Goal: Information Seeking & Learning: Learn about a topic

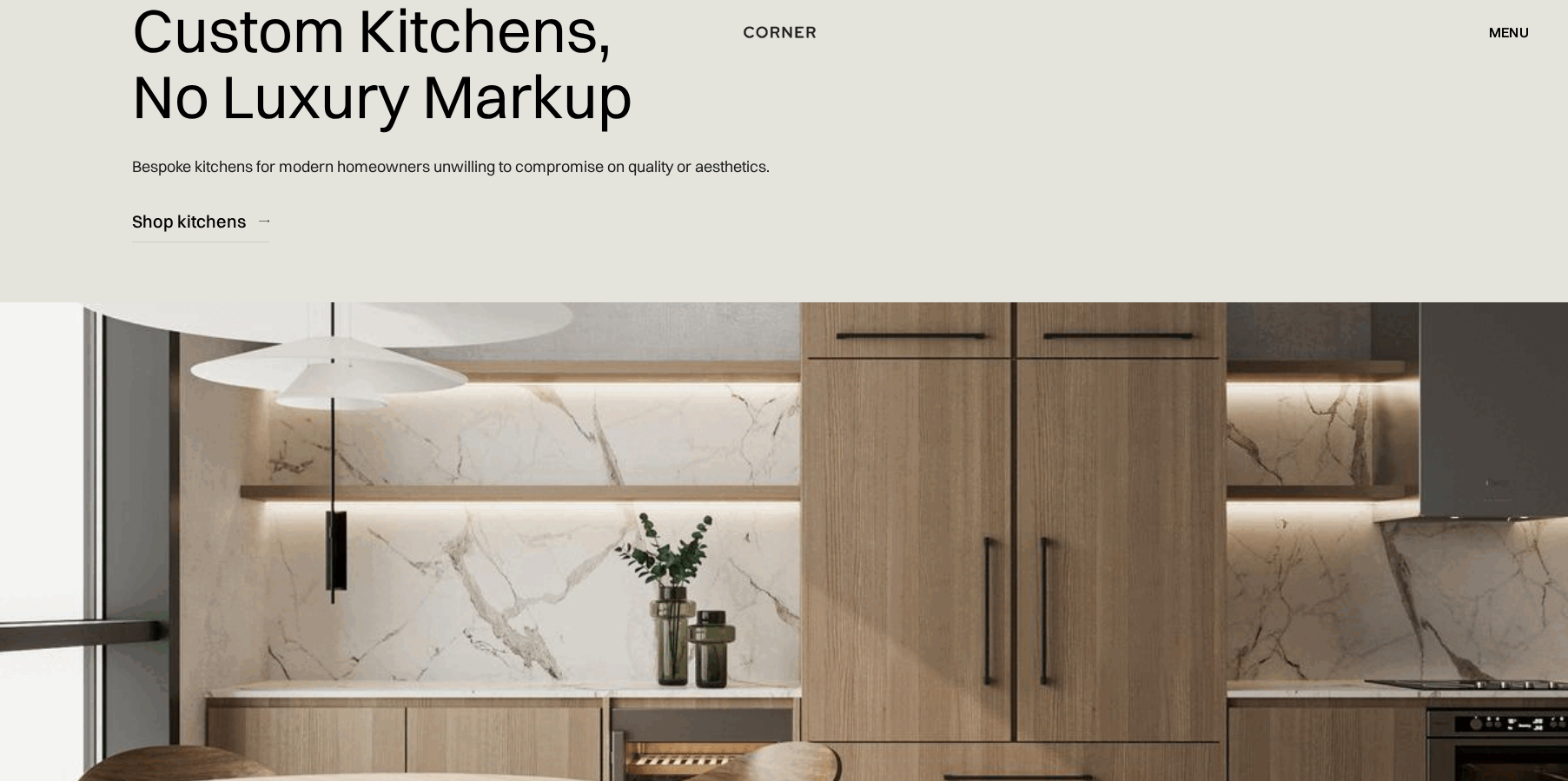
scroll to position [260, 0]
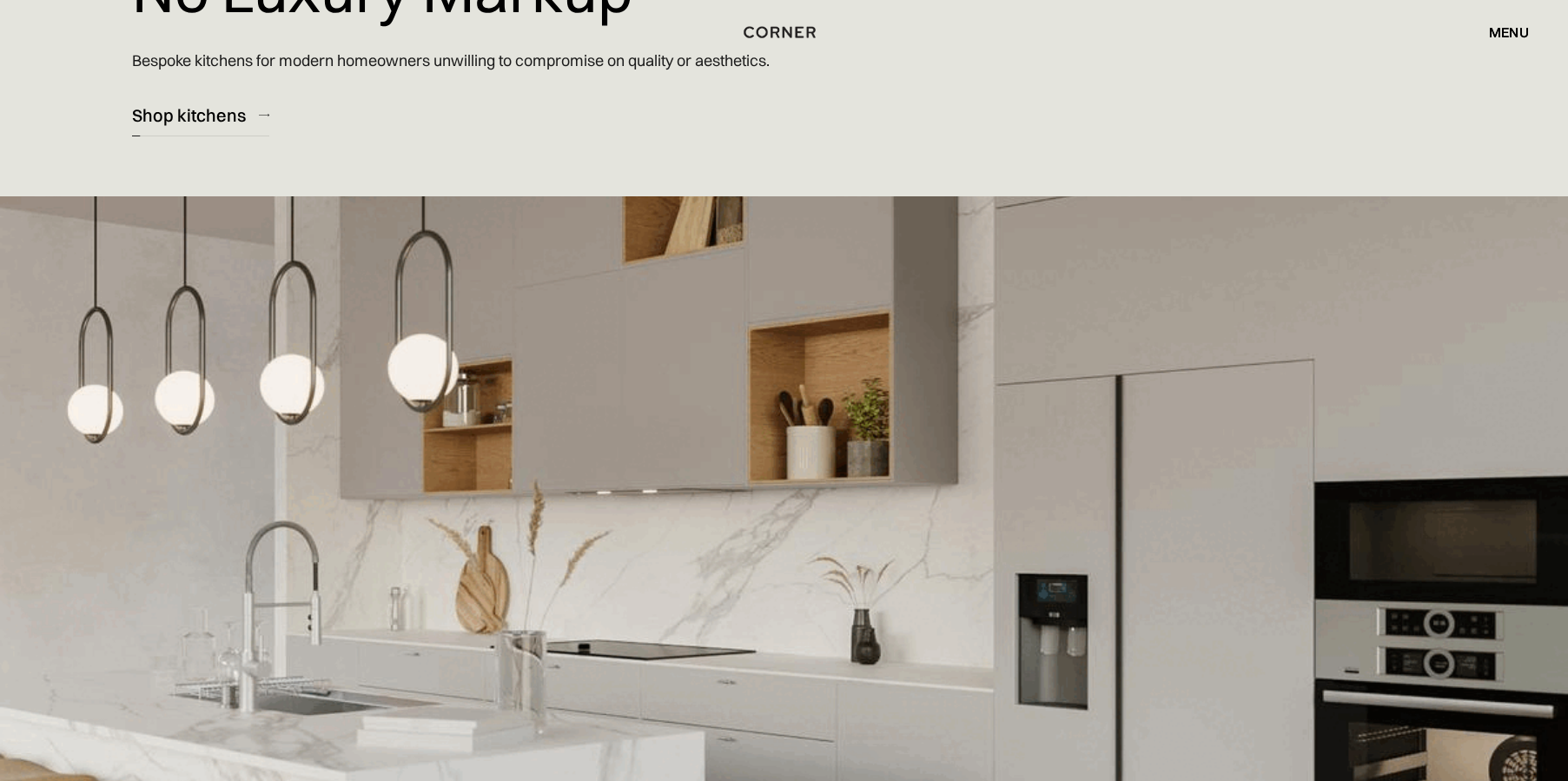
click at [196, 112] on div "Shop kitchens" at bounding box center [188, 115] width 113 height 24
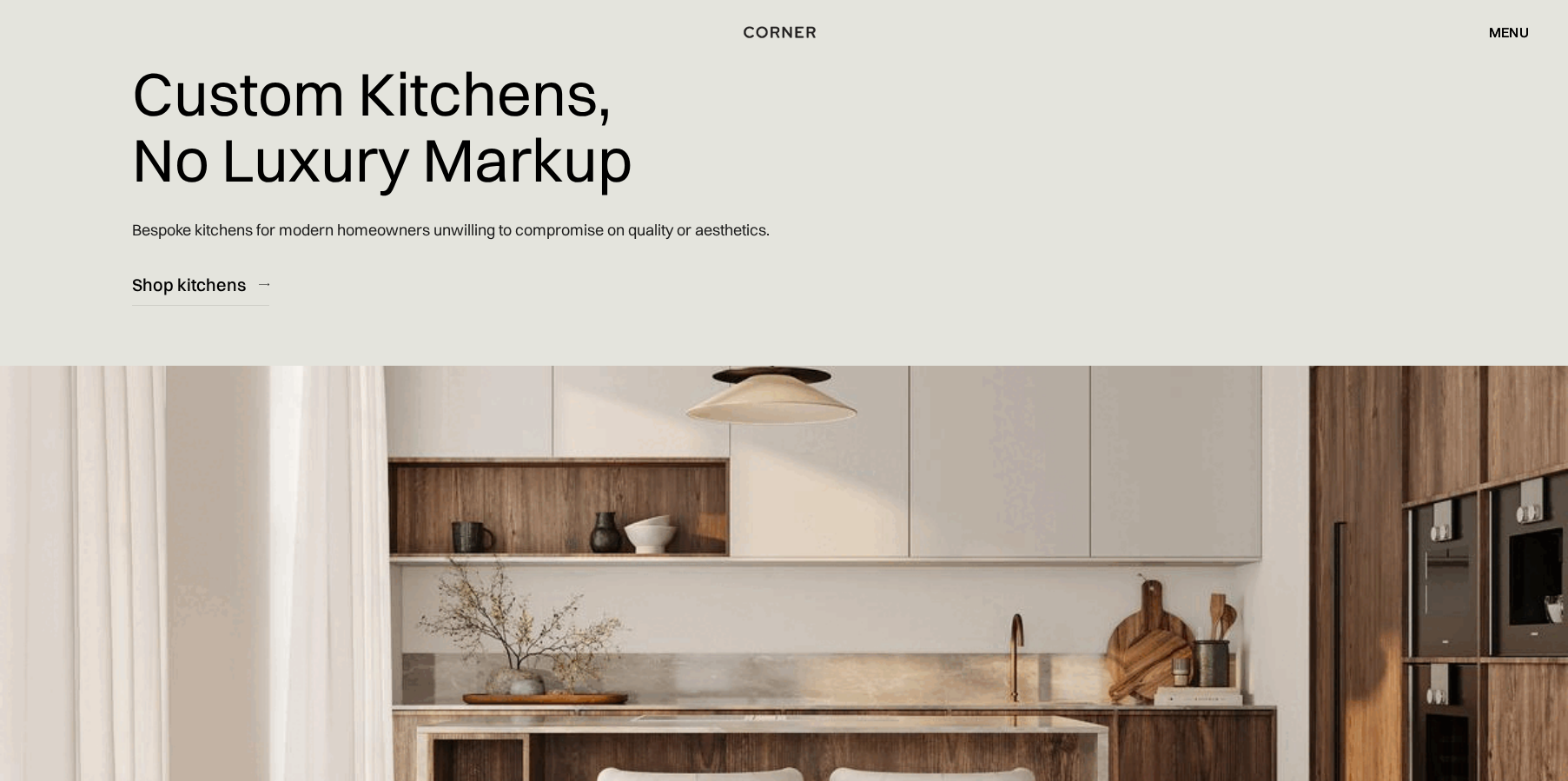
scroll to position [0, 0]
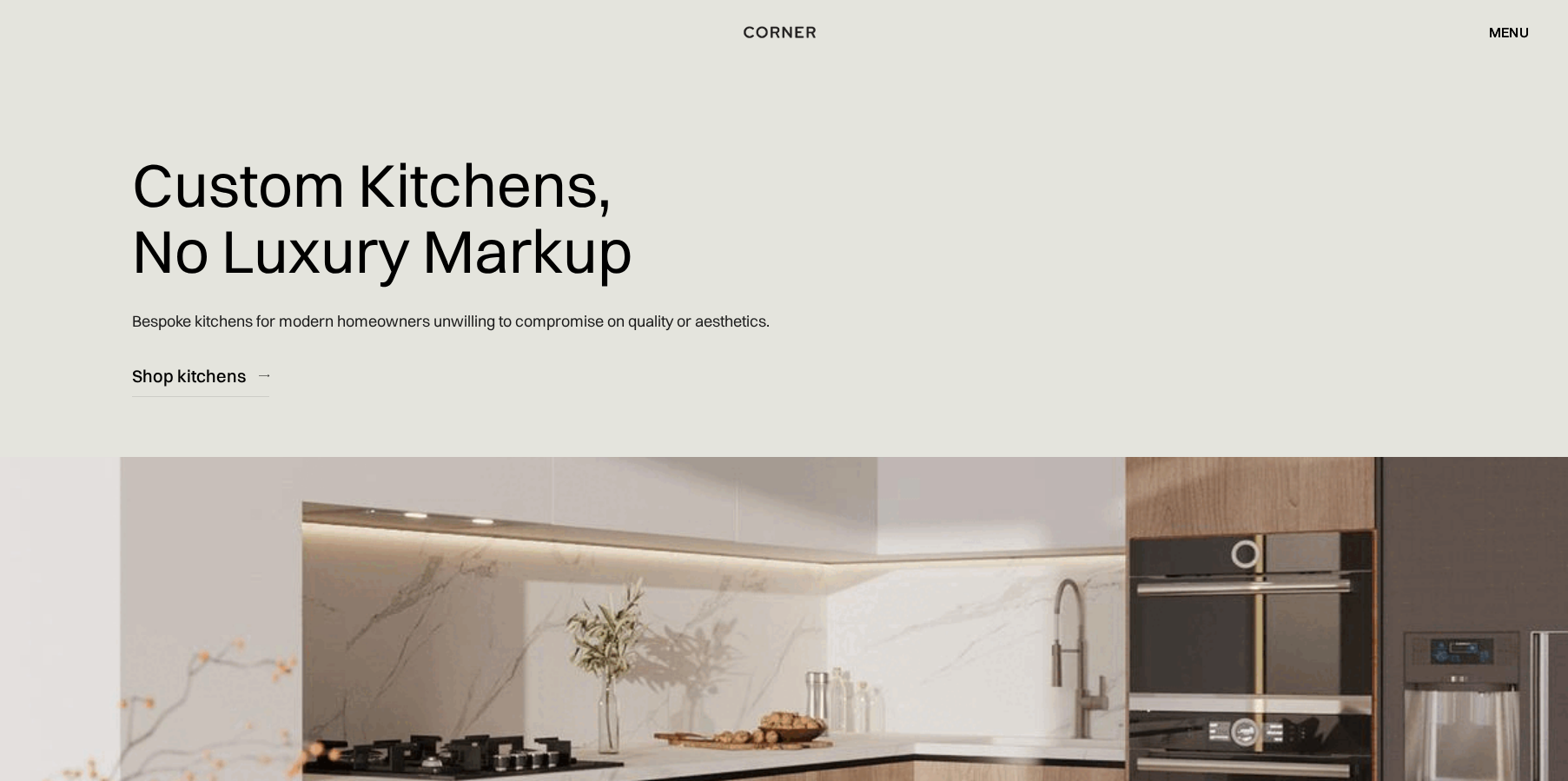
click at [1493, 40] on div "menu close" at bounding box center [1500, 33] width 57 height 30
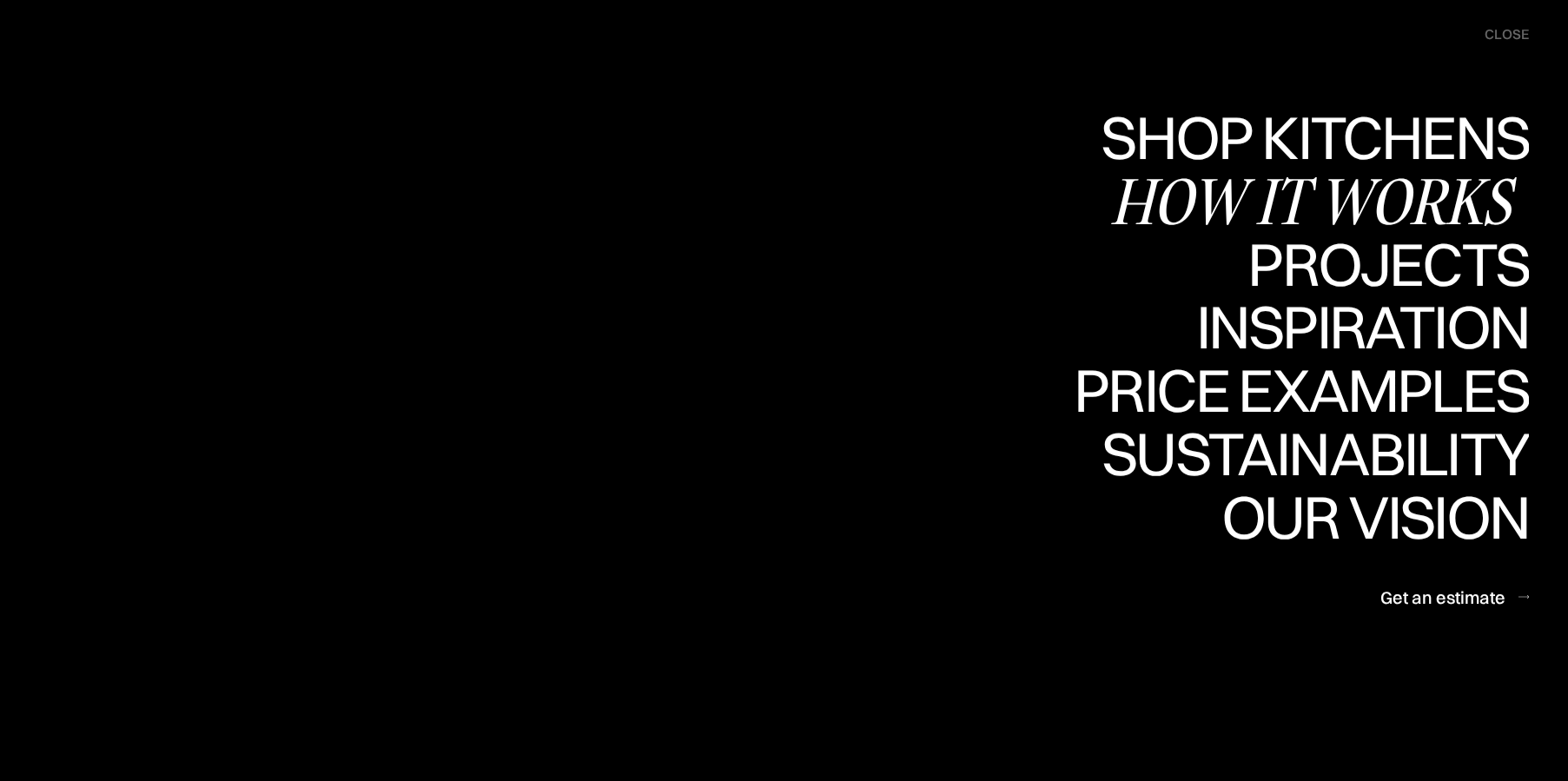
click at [1424, 194] on div "How it works" at bounding box center [1320, 201] width 419 height 61
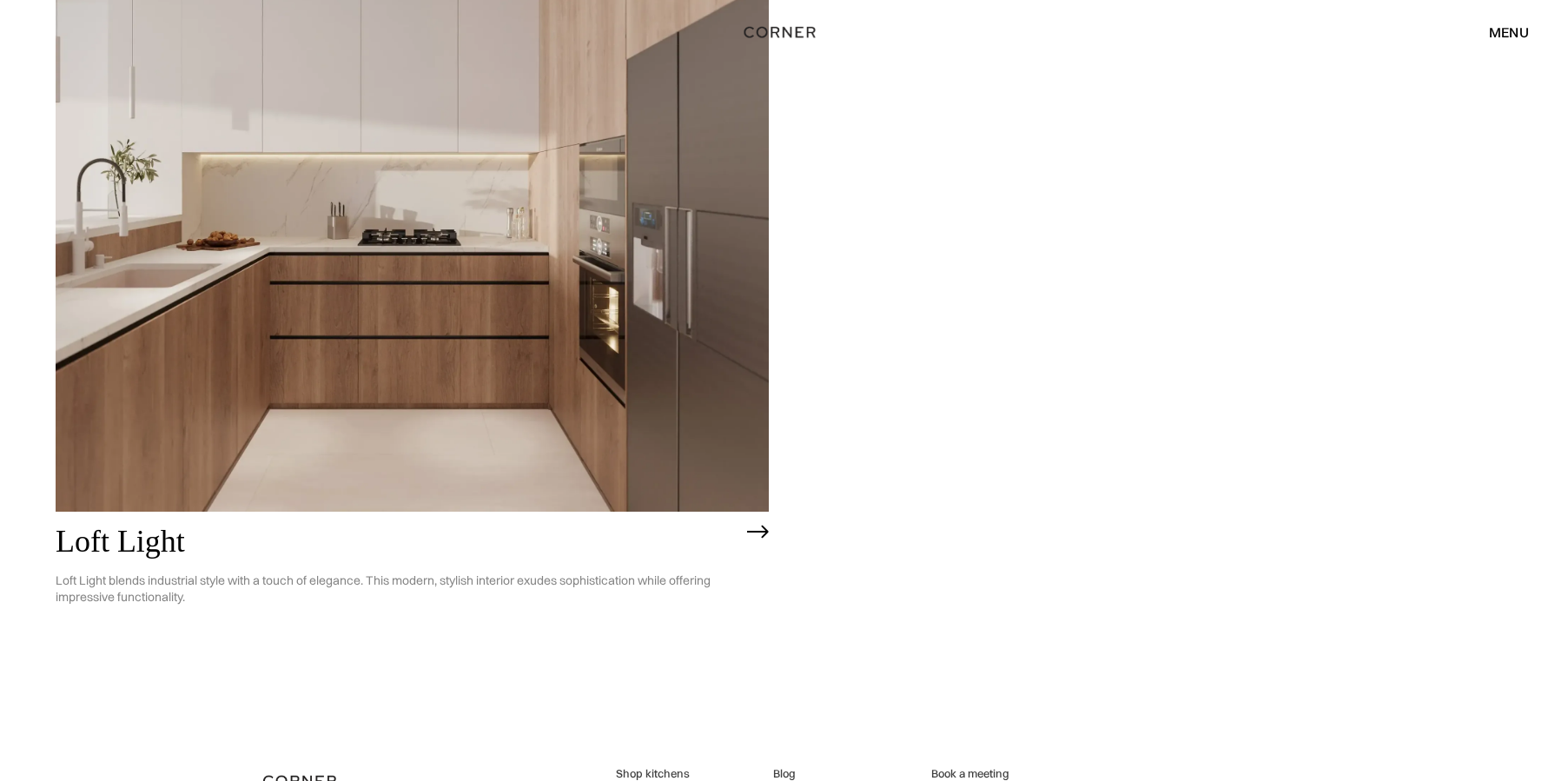
scroll to position [5401, 0]
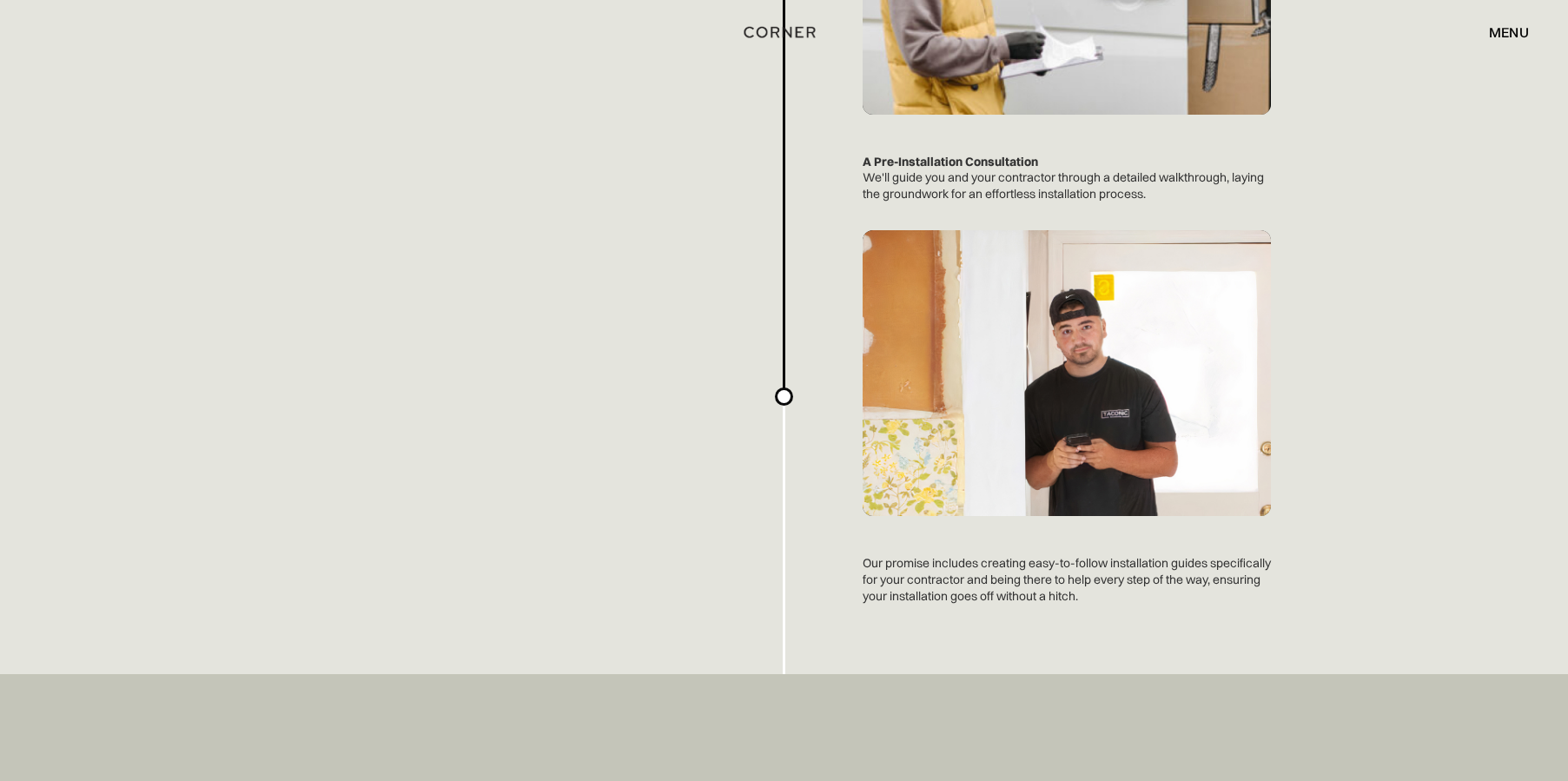
scroll to position [4433, 0]
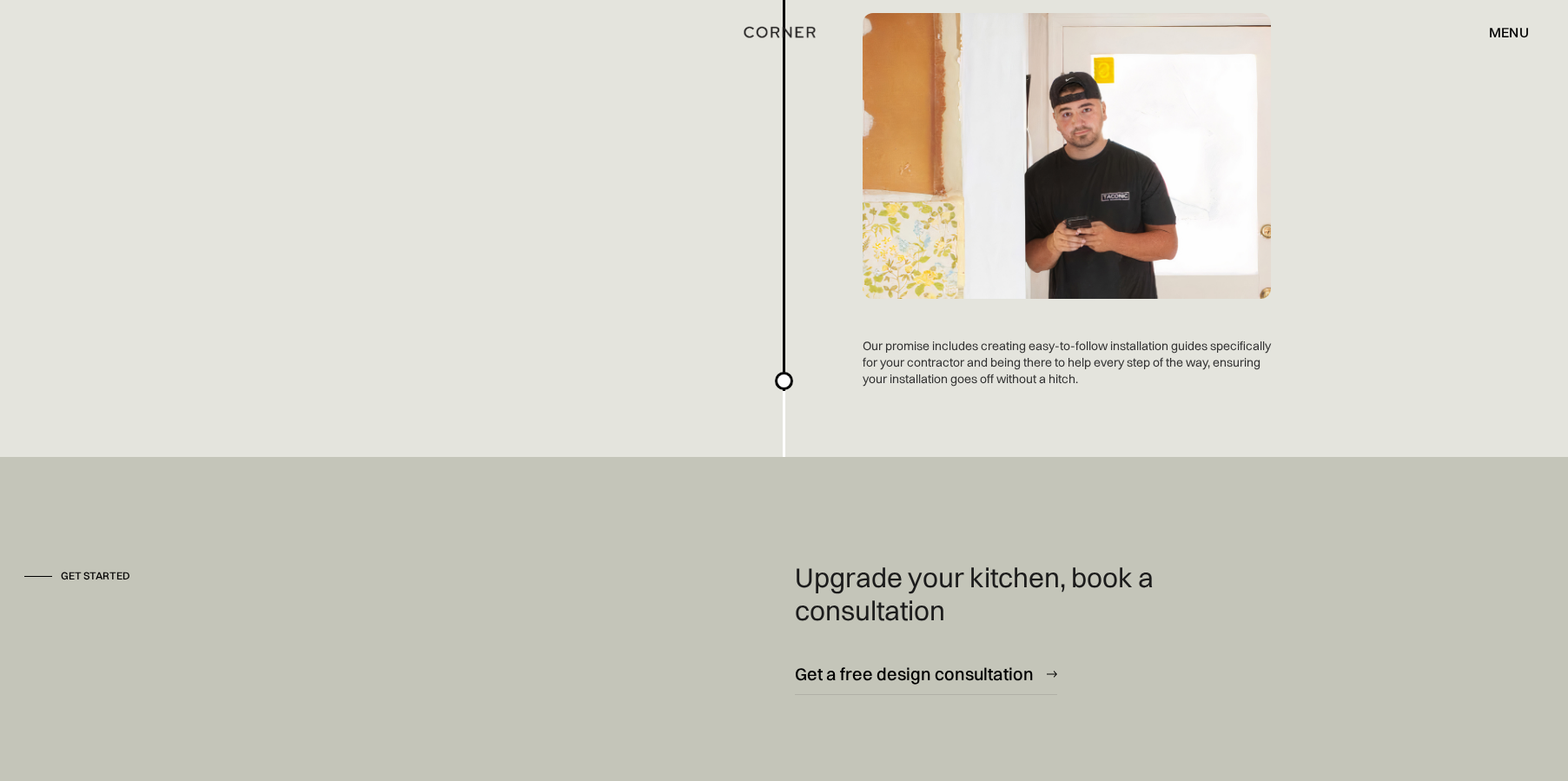
click at [1511, 33] on div "menu" at bounding box center [1509, 33] width 40 height 14
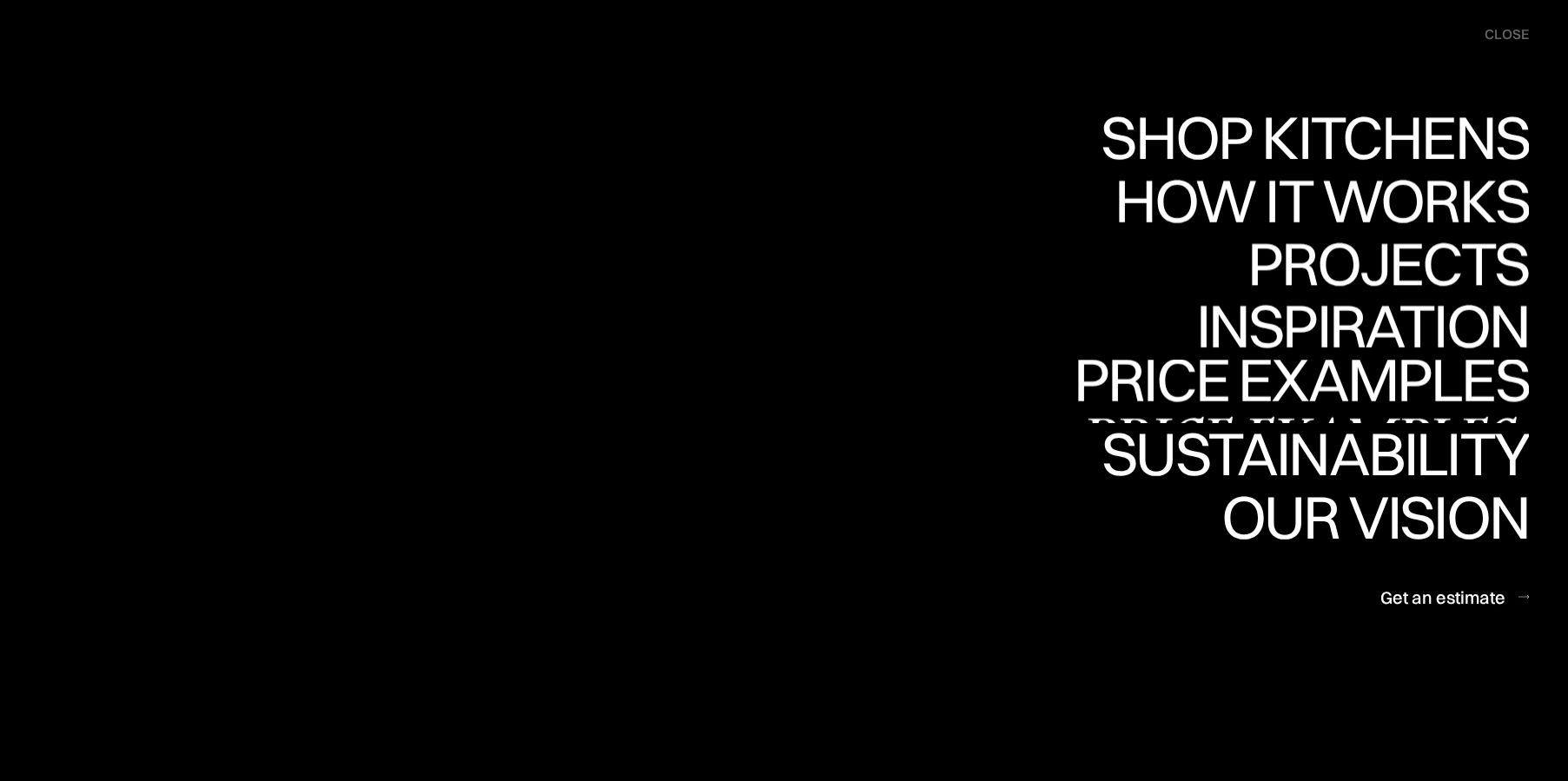
click at [1338, 410] on div "Price examples" at bounding box center [1301, 441] width 455 height 61
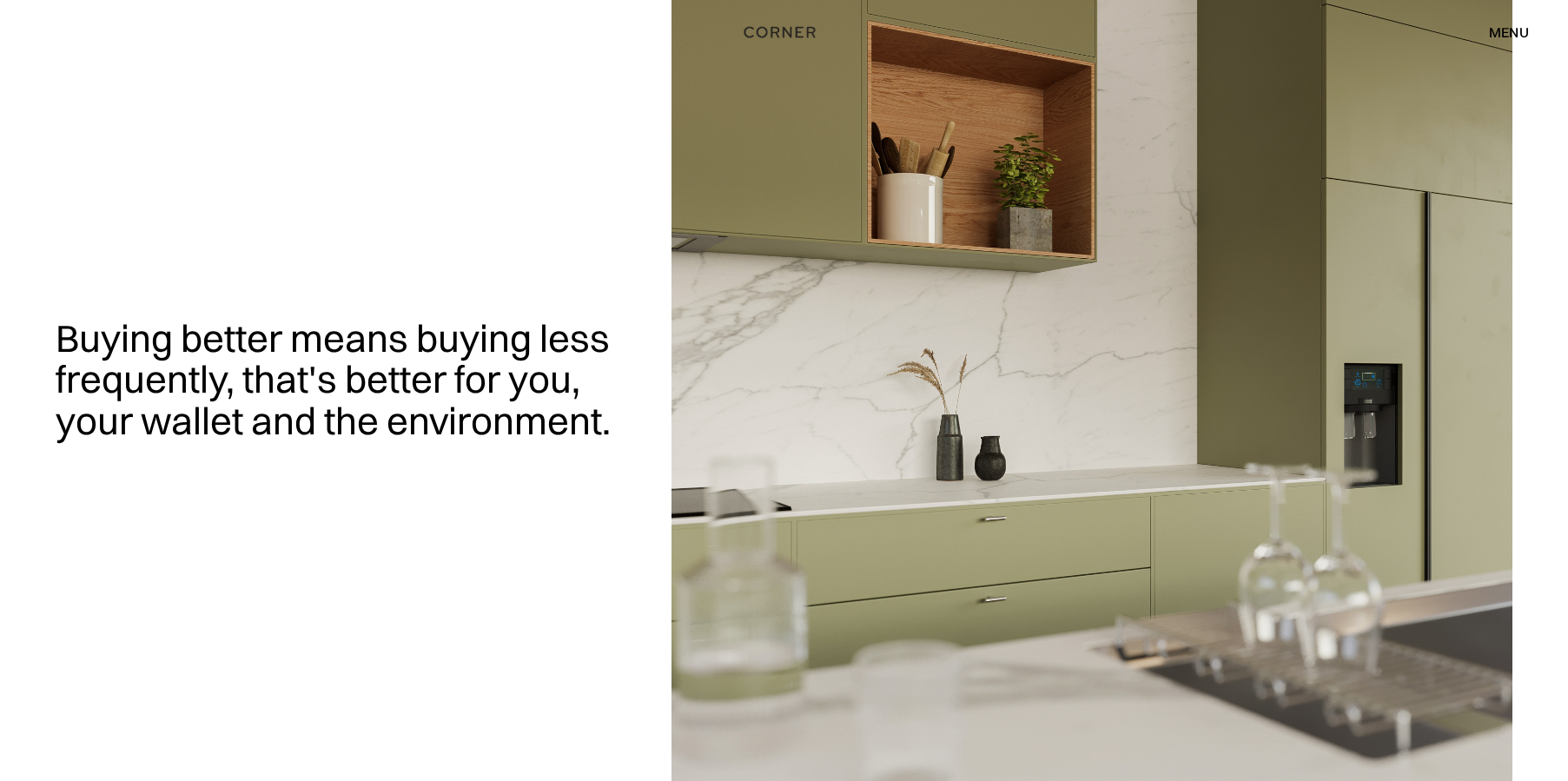
click at [1522, 27] on div "menu" at bounding box center [1509, 33] width 40 height 14
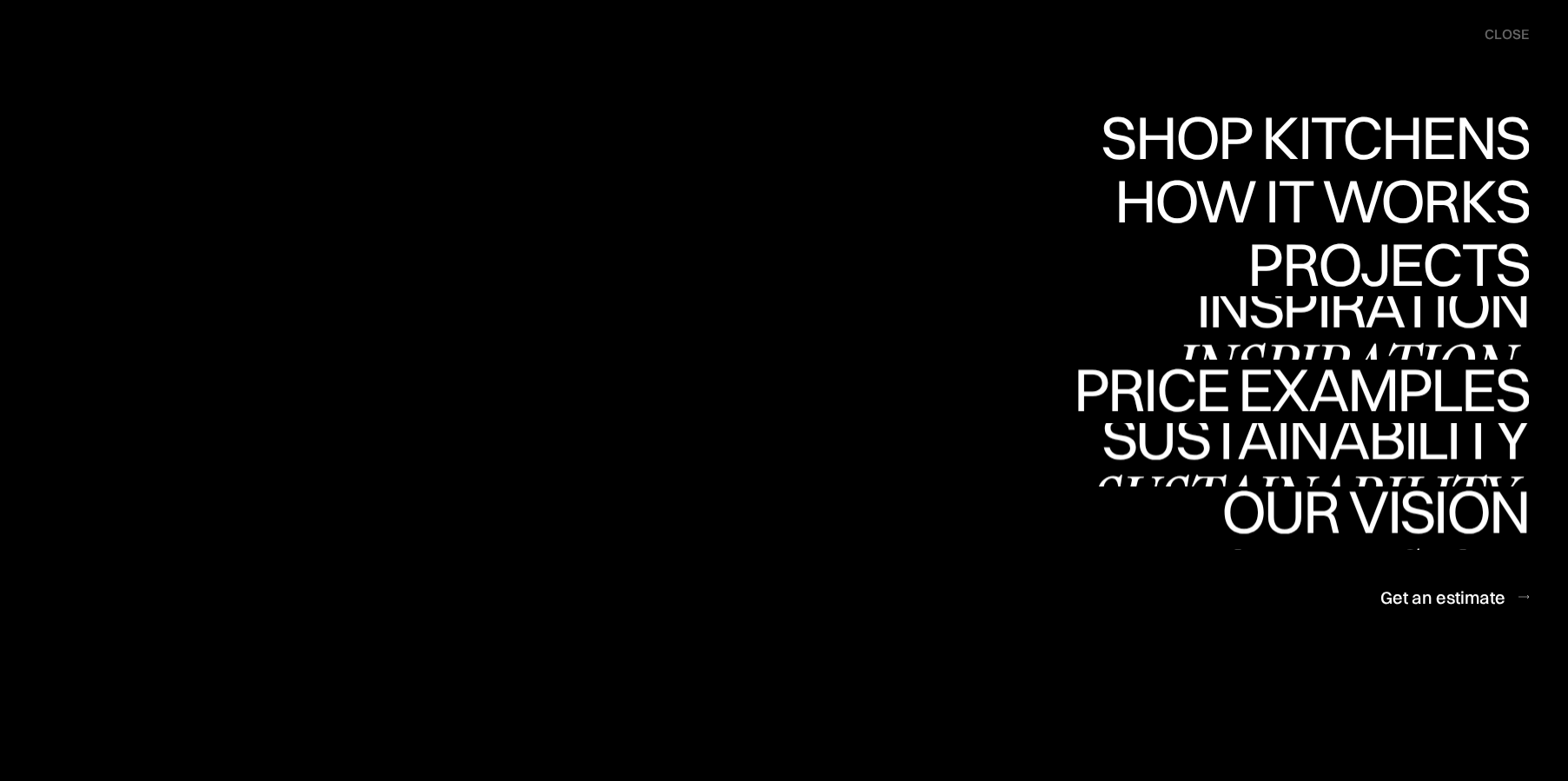
click at [1356, 336] on div "Inspiration" at bounding box center [1350, 367] width 357 height 61
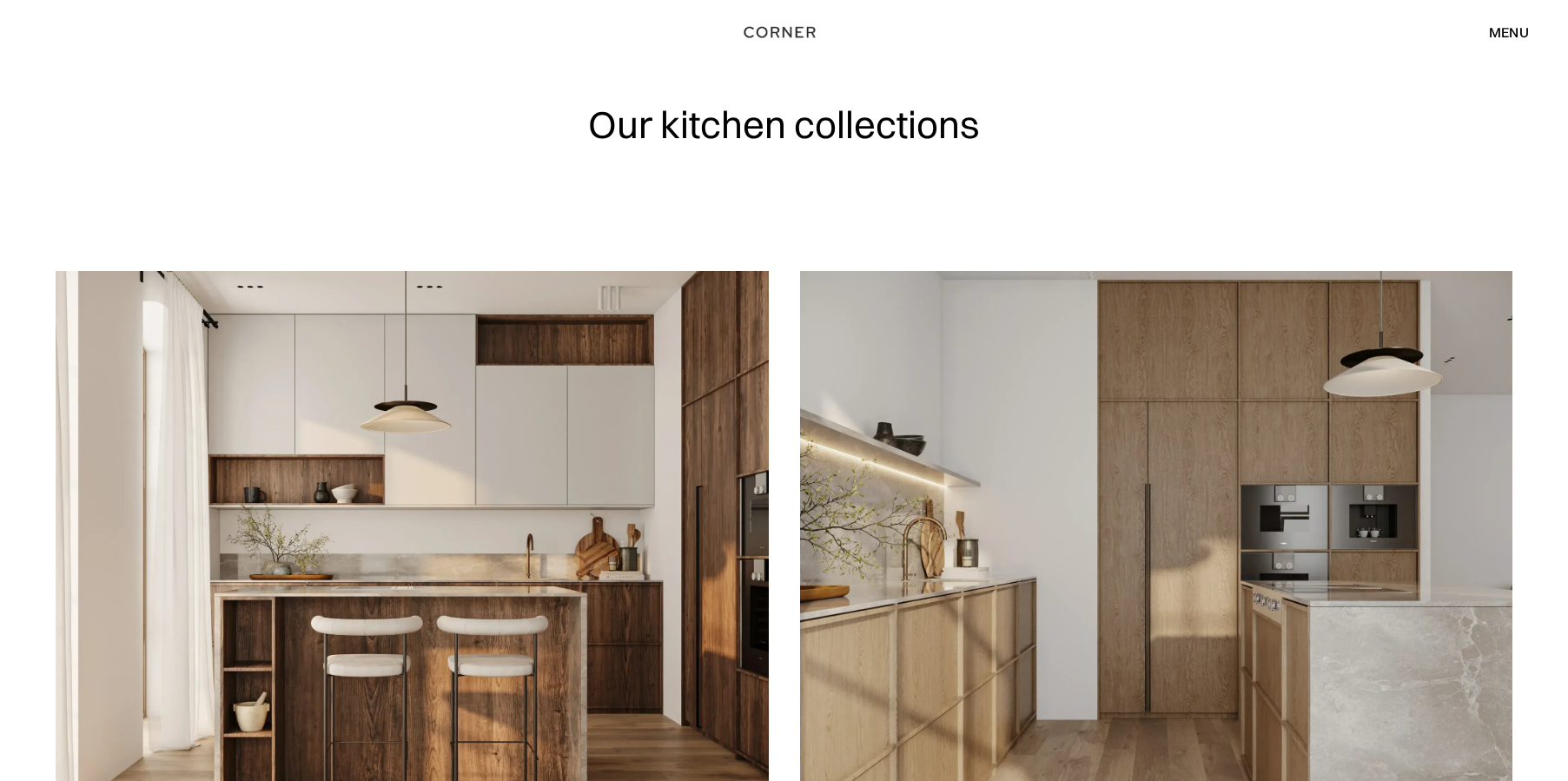
click at [1508, 33] on div "menu" at bounding box center [1509, 33] width 40 height 14
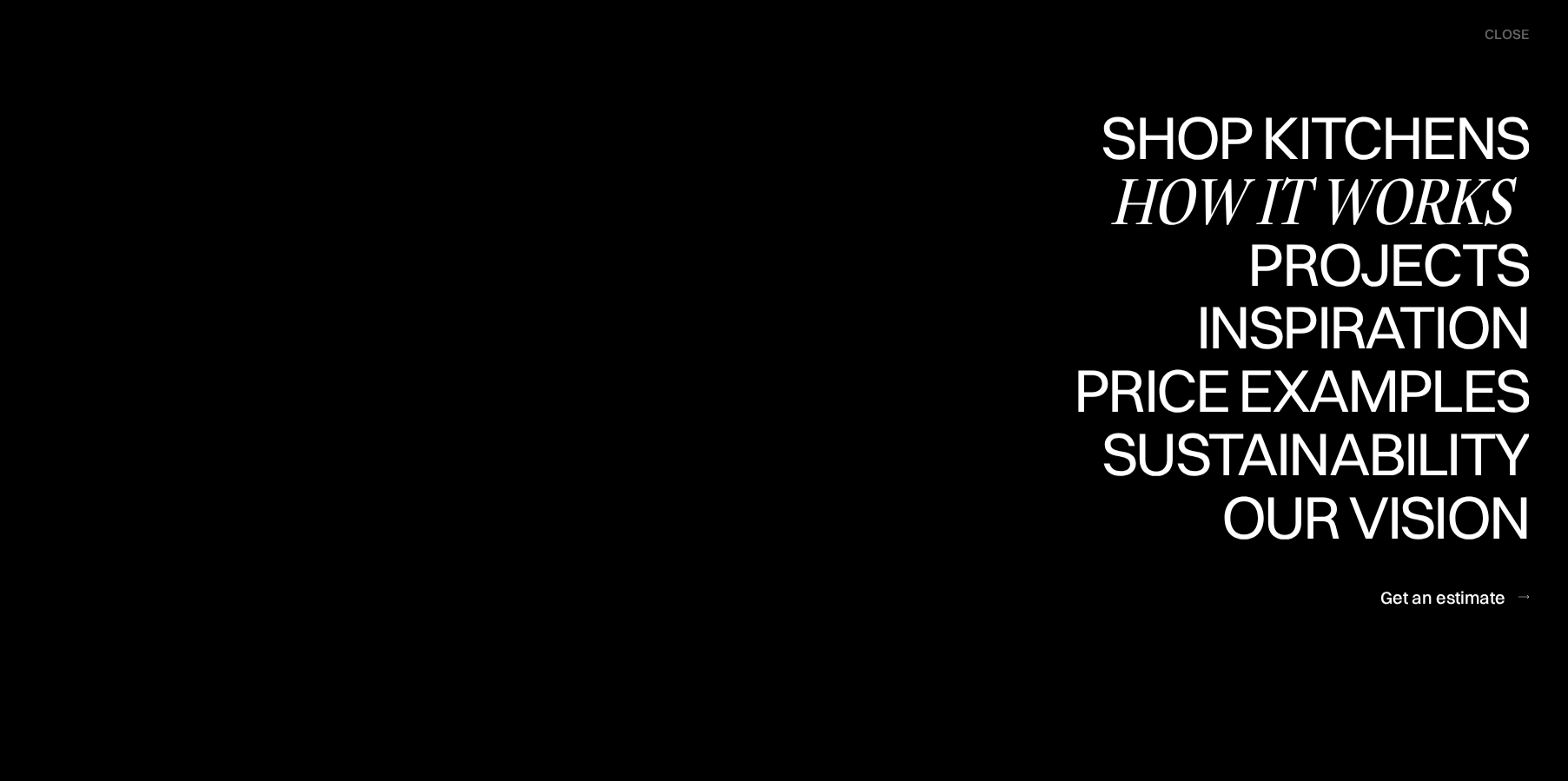
click at [1378, 201] on div "How it works" at bounding box center [1320, 201] width 419 height 61
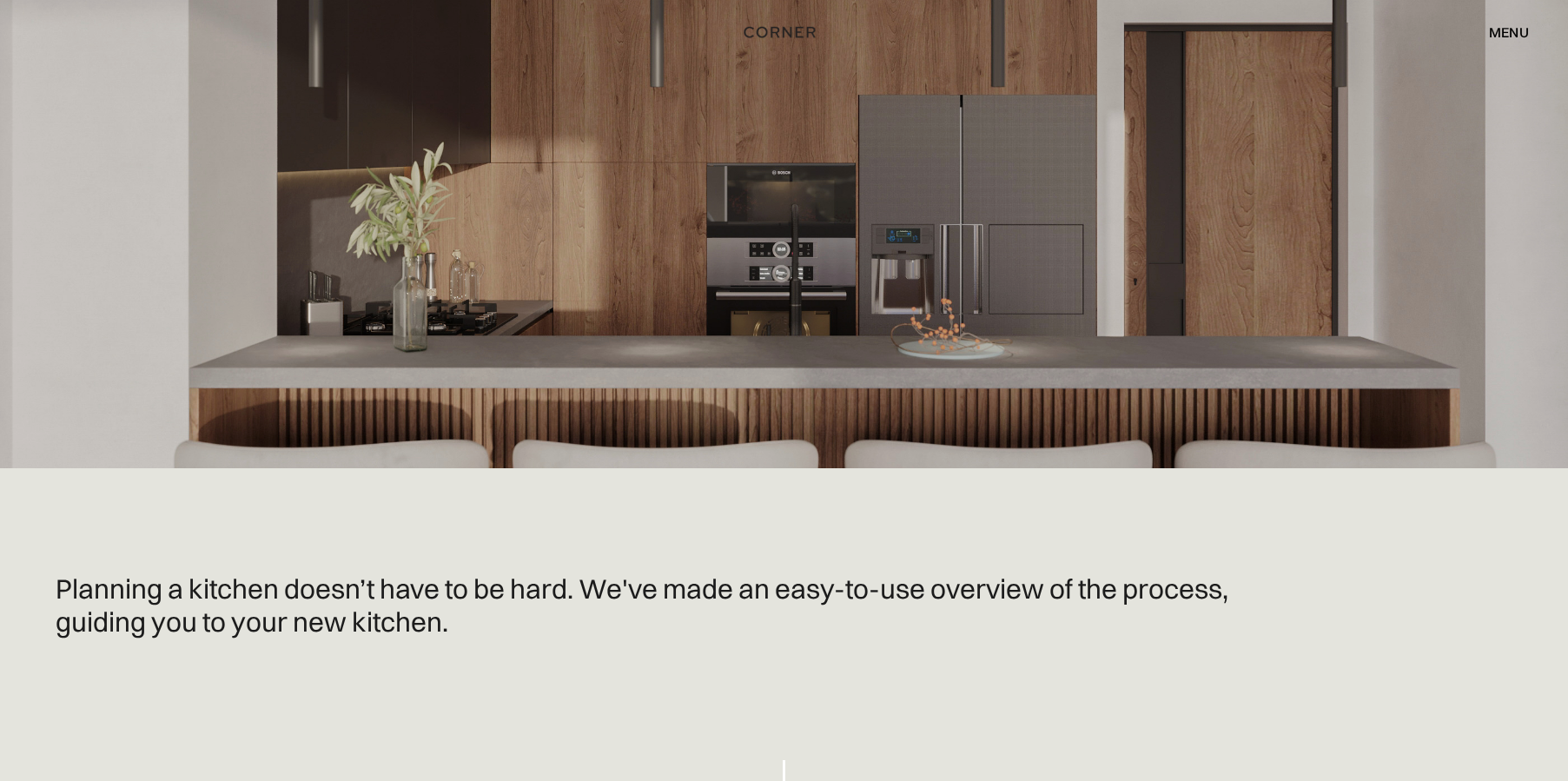
click at [1499, 26] on div "menu" at bounding box center [1509, 33] width 40 height 14
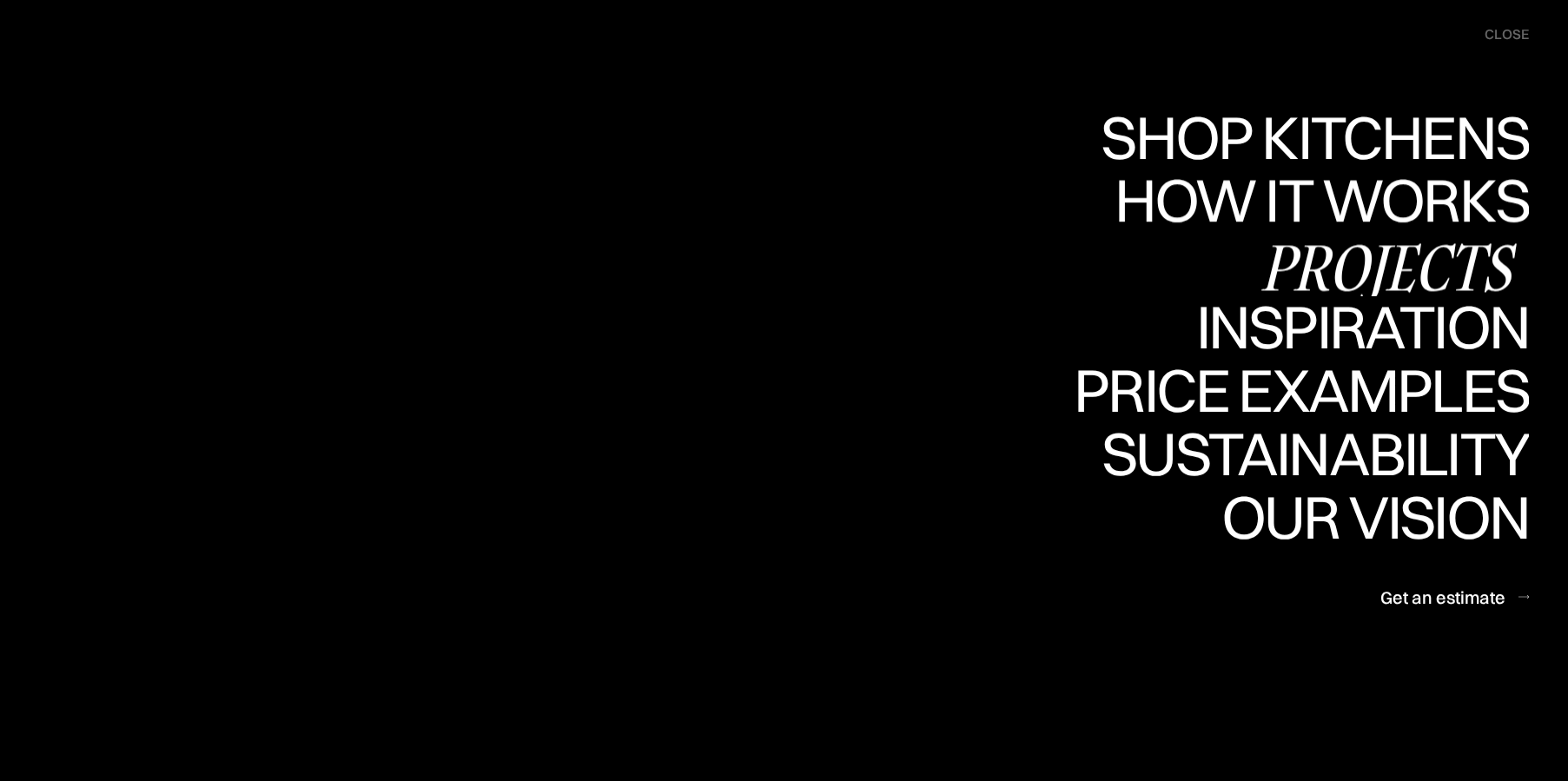
click at [1350, 268] on div "Projects" at bounding box center [1389, 267] width 282 height 61
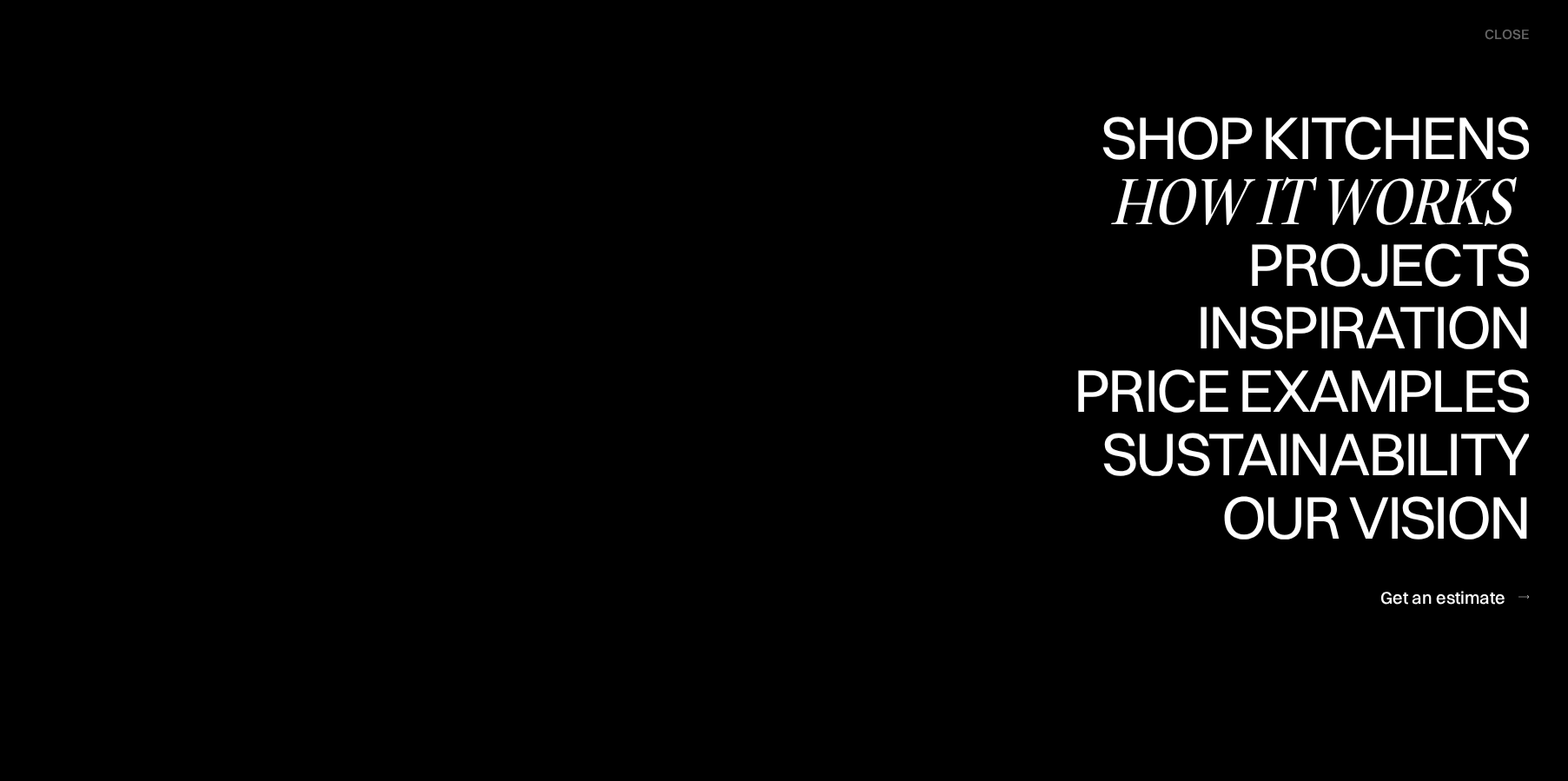
click at [1322, 193] on div "How it works" at bounding box center [1320, 201] width 419 height 61
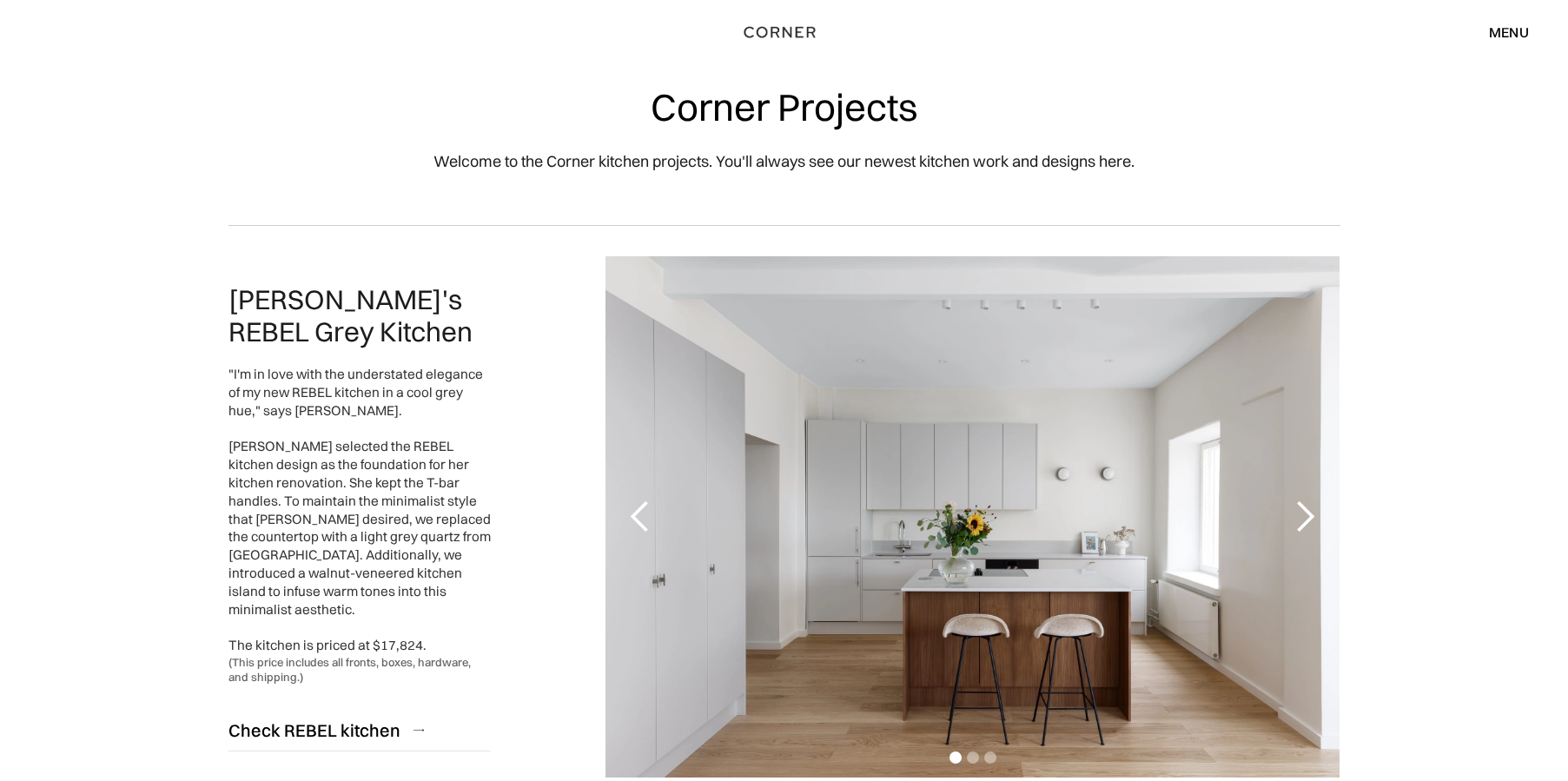
click at [1503, 33] on div "menu" at bounding box center [1509, 33] width 40 height 14
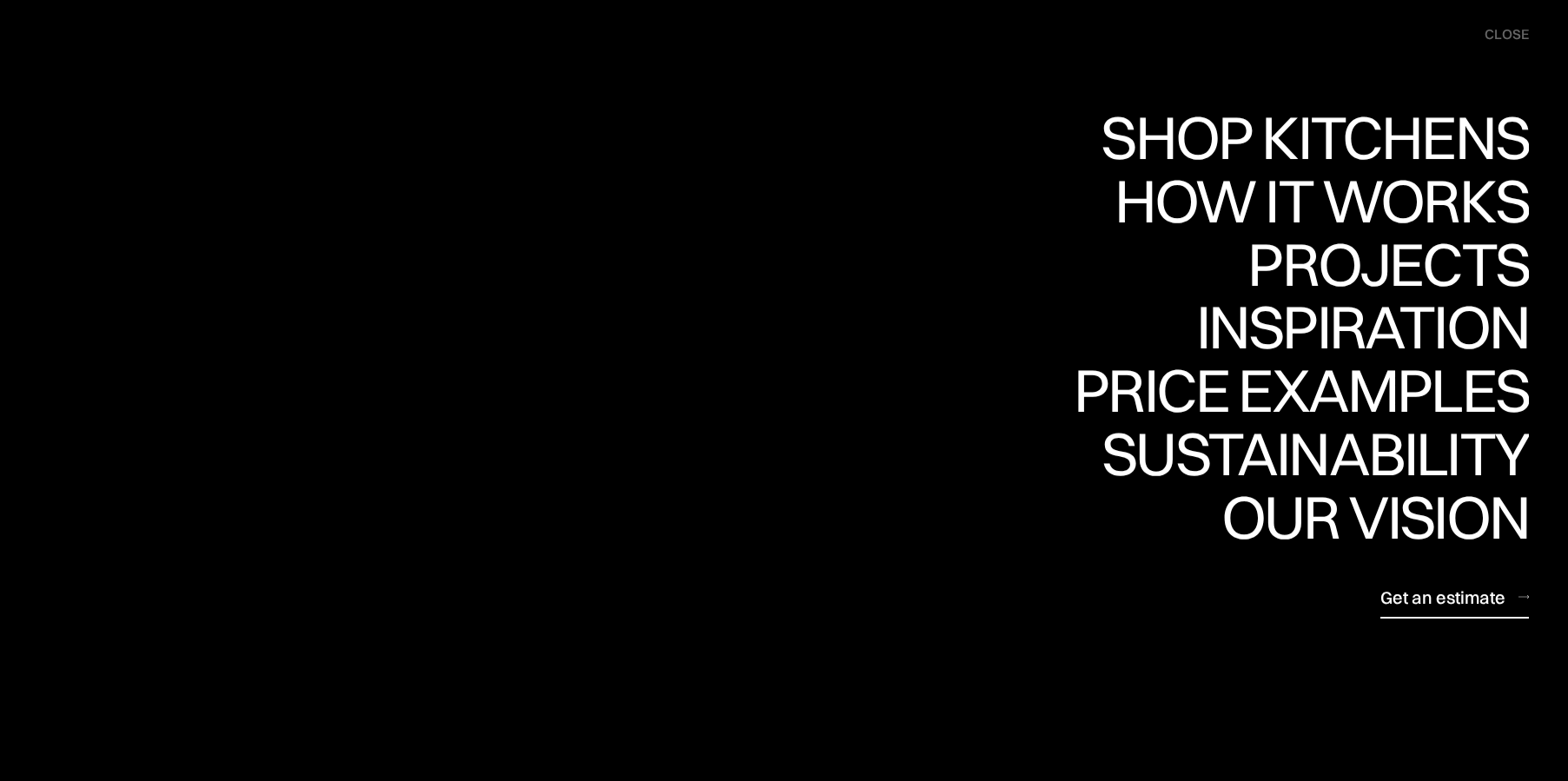
click at [1410, 591] on div "Get an estimate" at bounding box center [1443, 598] width 125 height 24
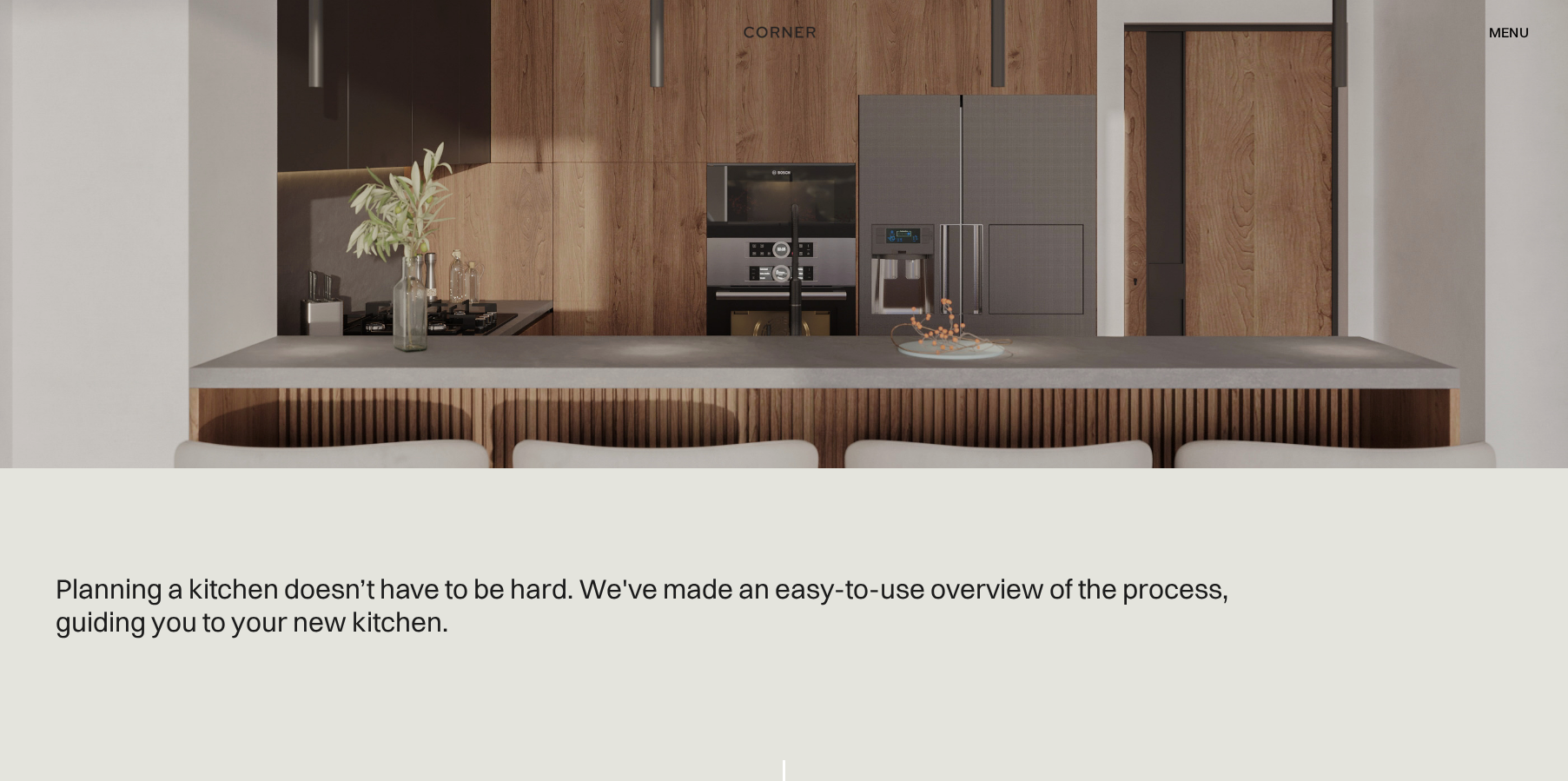
click at [1519, 31] on div "menu" at bounding box center [1509, 33] width 40 height 14
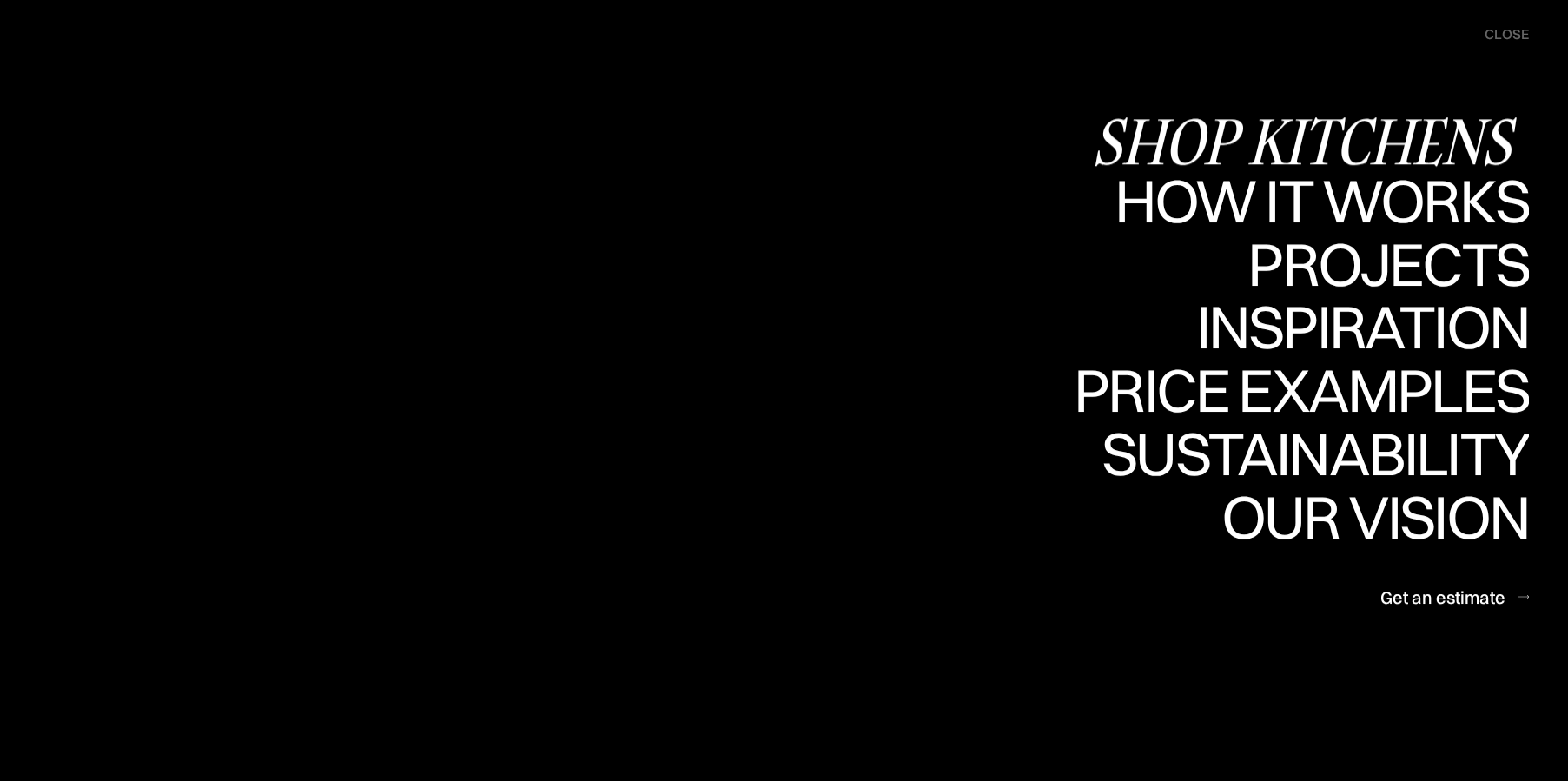
click at [1340, 119] on div "Shop Kitchens" at bounding box center [1310, 141] width 437 height 61
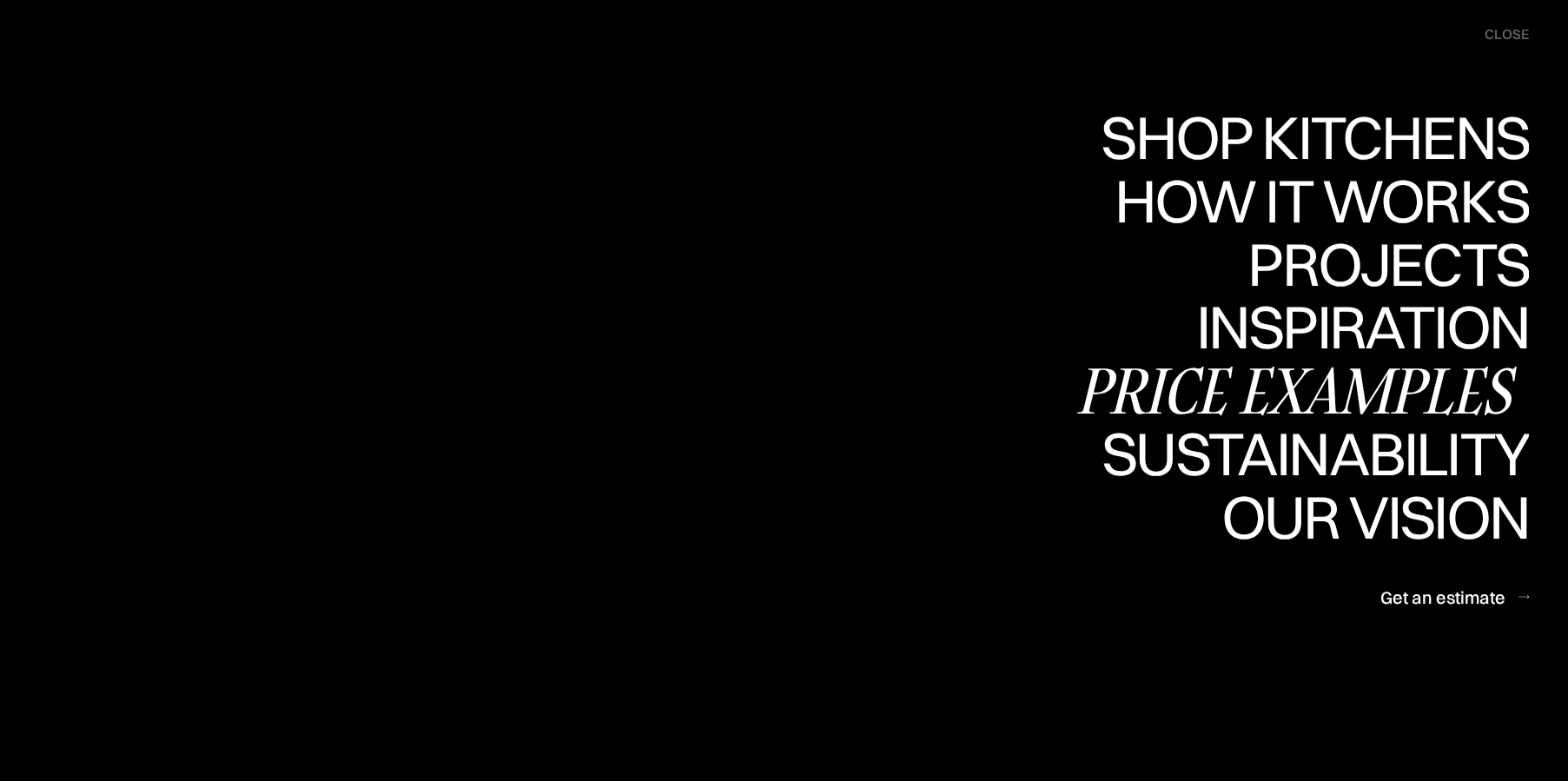
click at [1279, 384] on div "Price examples" at bounding box center [1301, 390] width 455 height 61
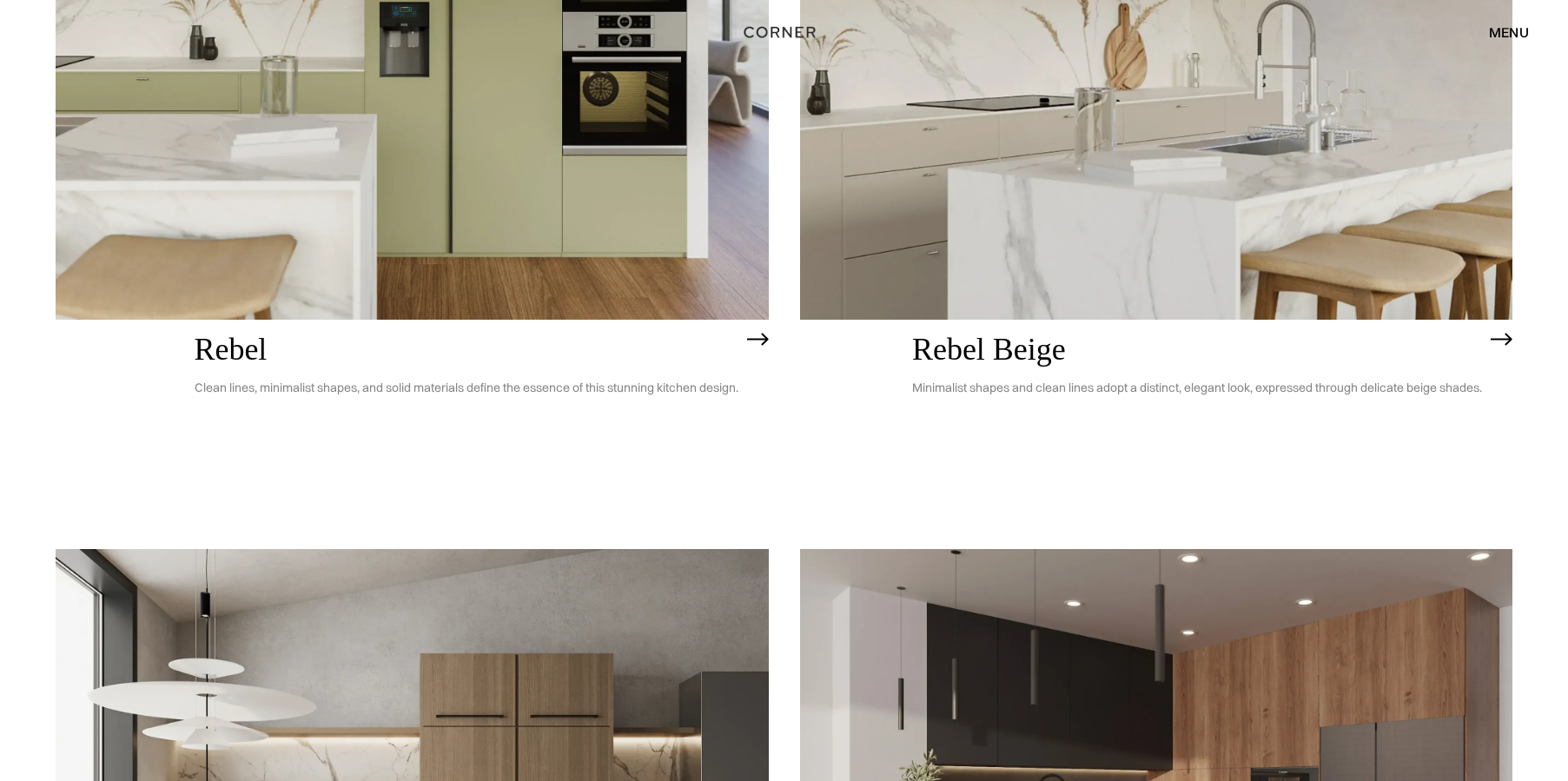
scroll to position [4171, 0]
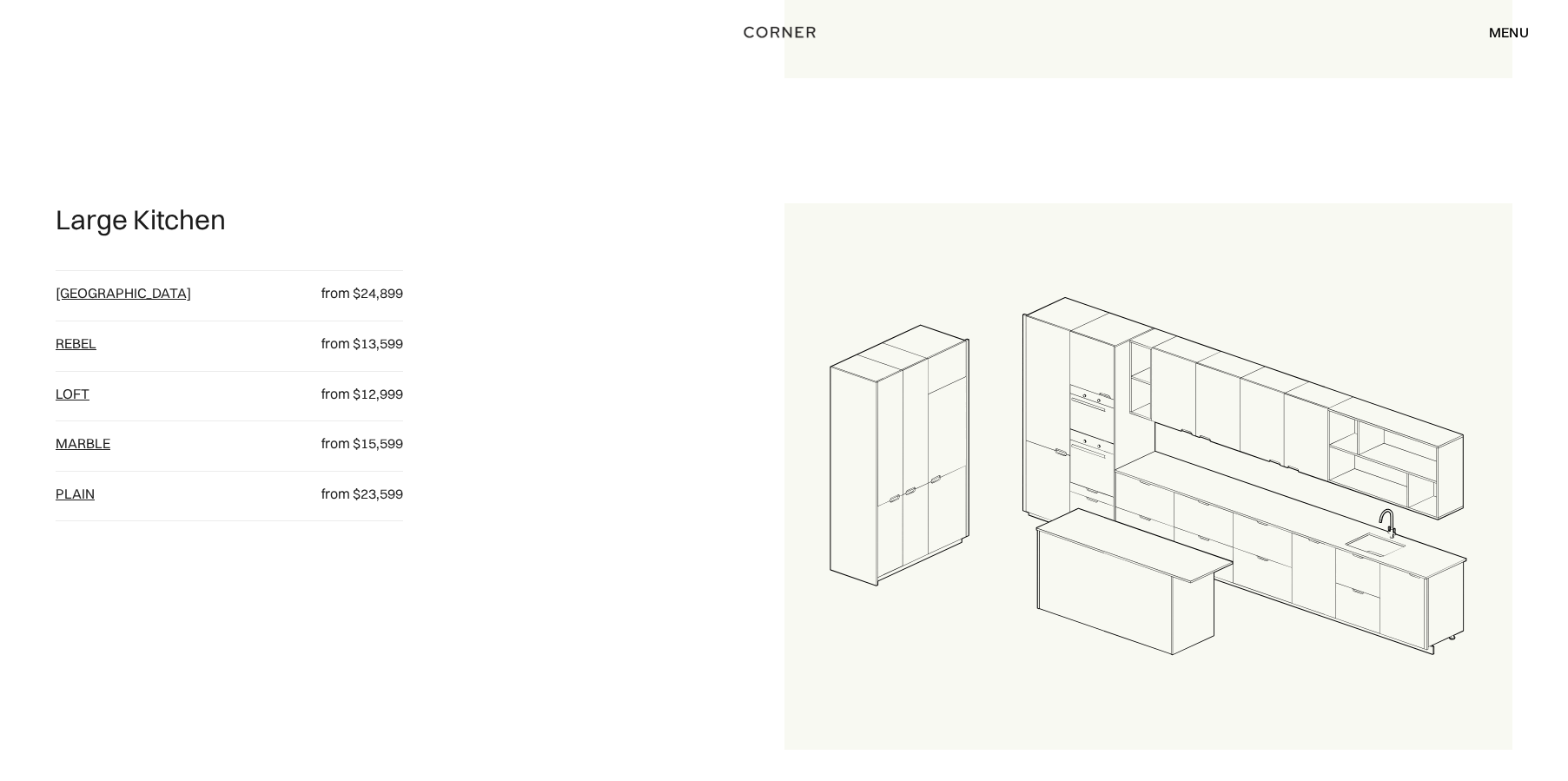
scroll to position [2044, 0]
click at [1509, 33] on div "menu" at bounding box center [1509, 33] width 40 height 14
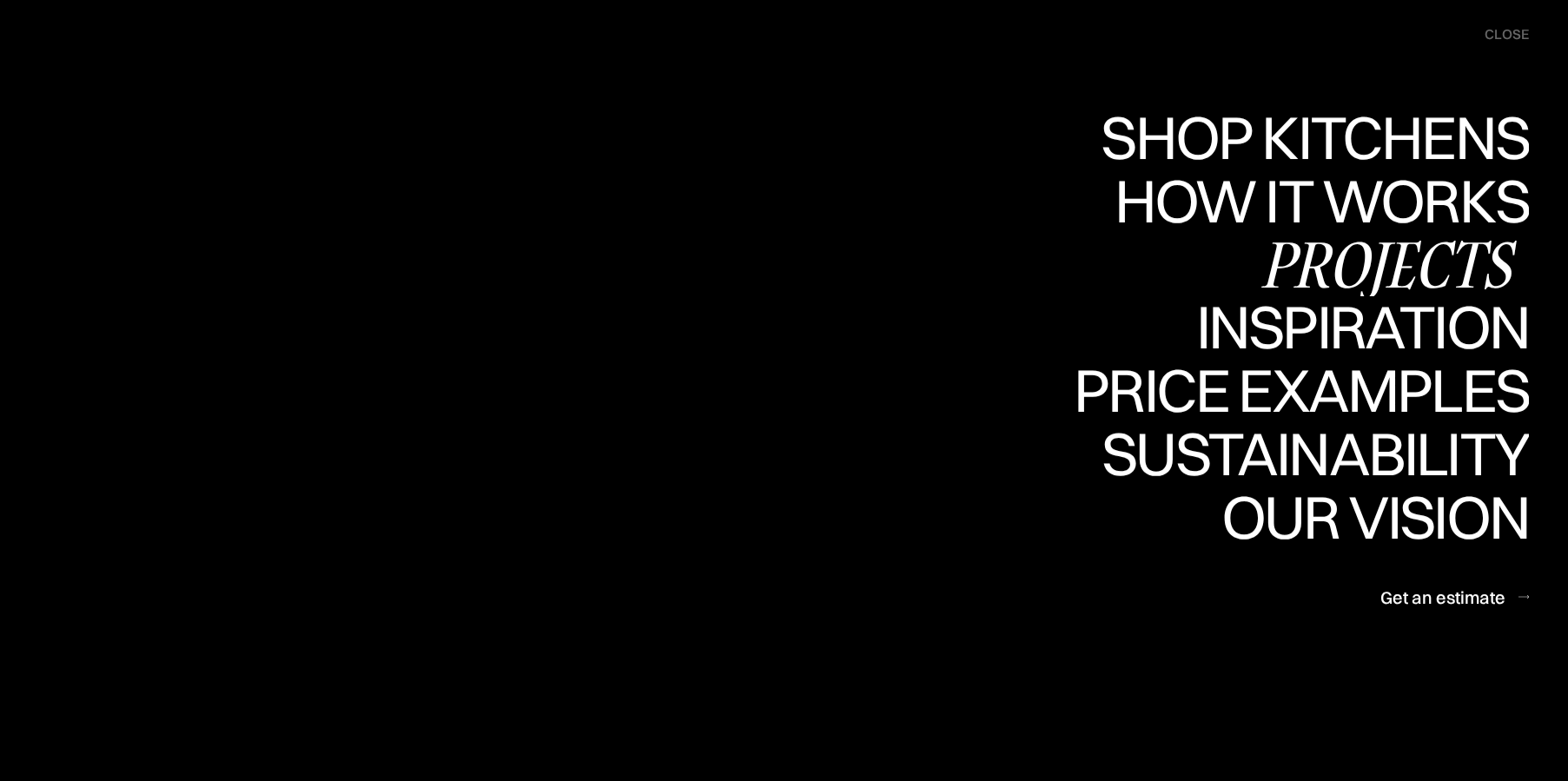
click at [1323, 251] on div "Projects" at bounding box center [1389, 264] width 282 height 61
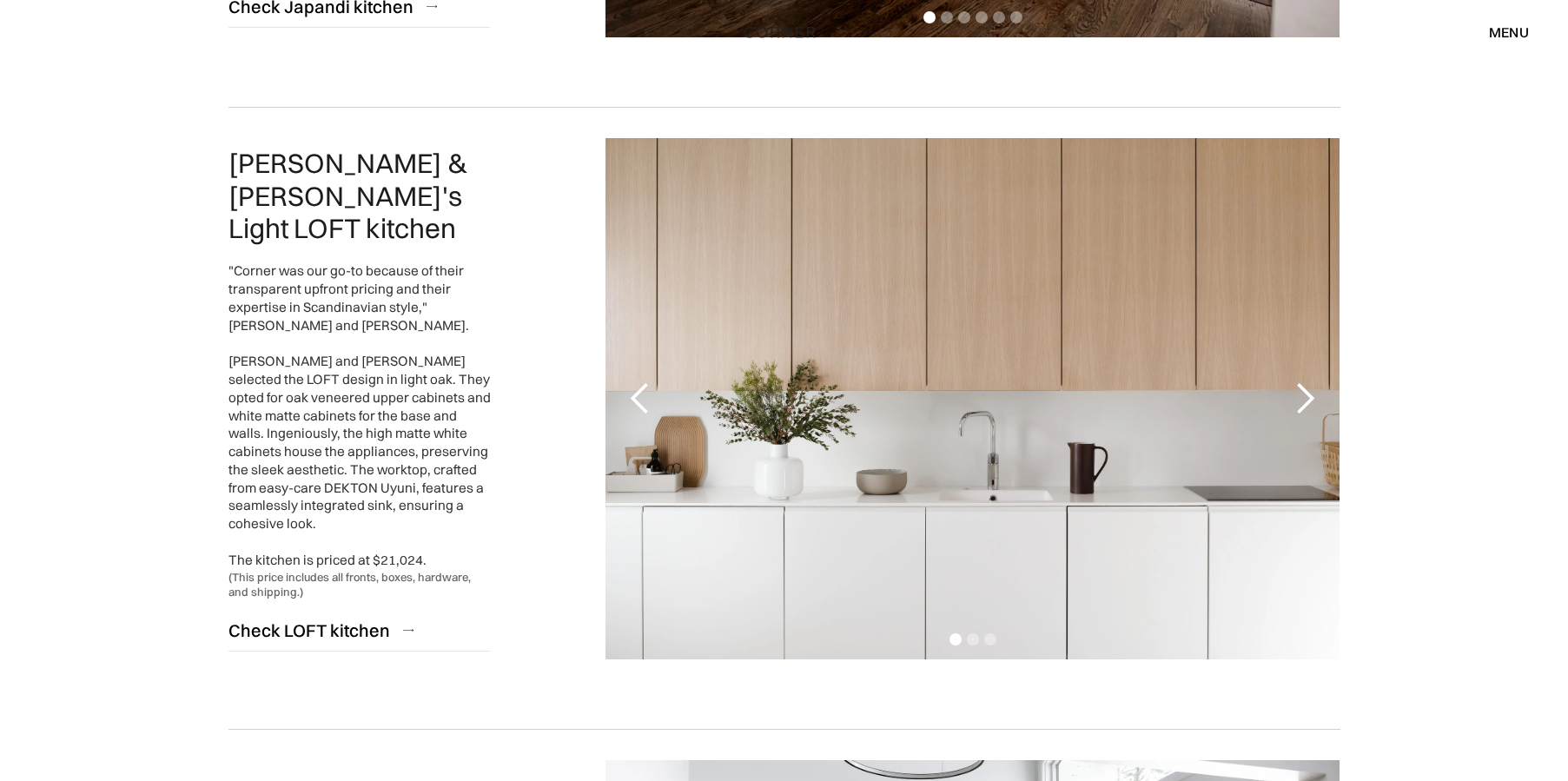
scroll to position [1362, 0]
click at [1292, 401] on div "next slide" at bounding box center [1304, 399] width 34 height 35
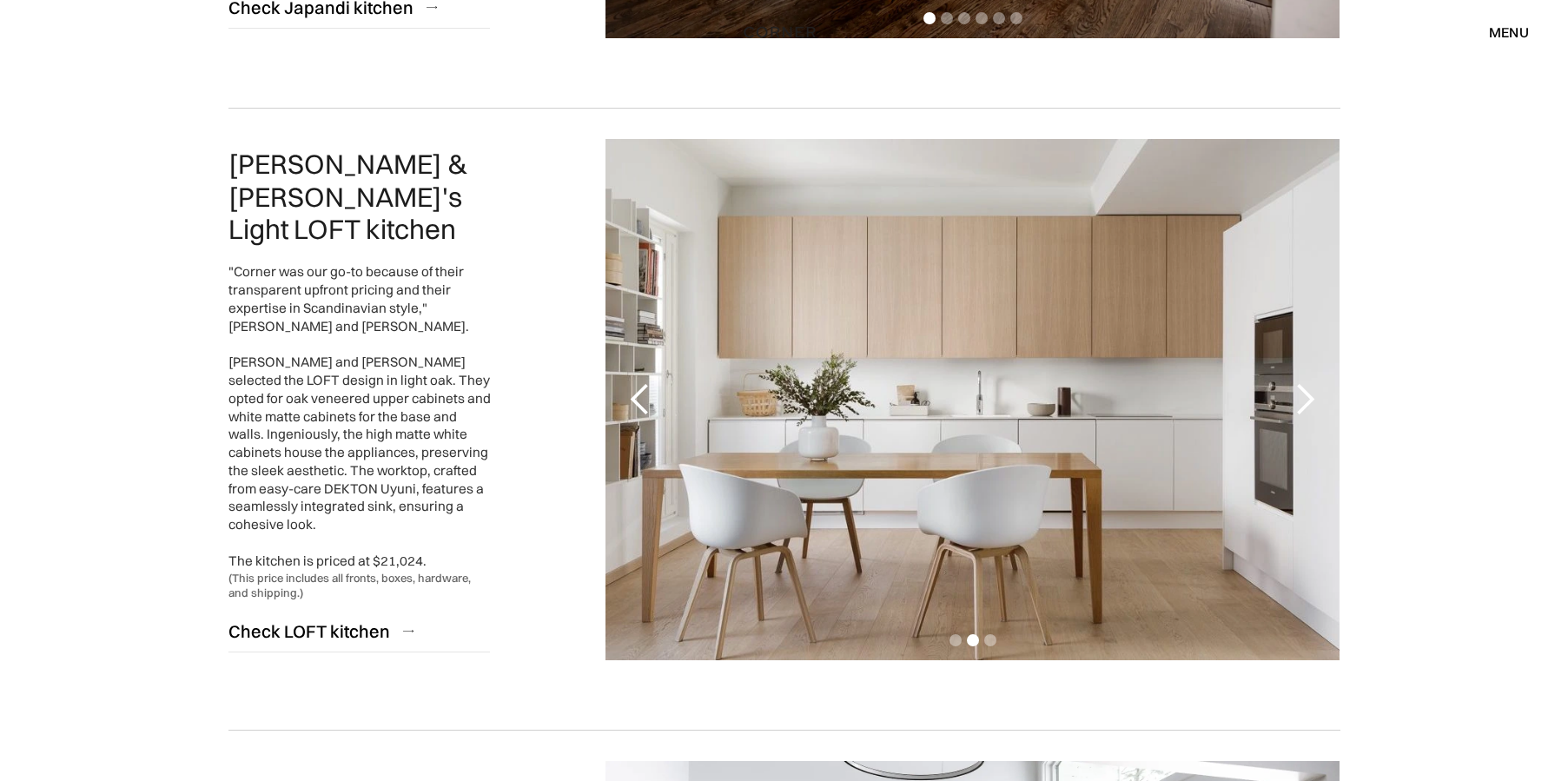
click at [1292, 401] on div "next slide" at bounding box center [1304, 399] width 34 height 35
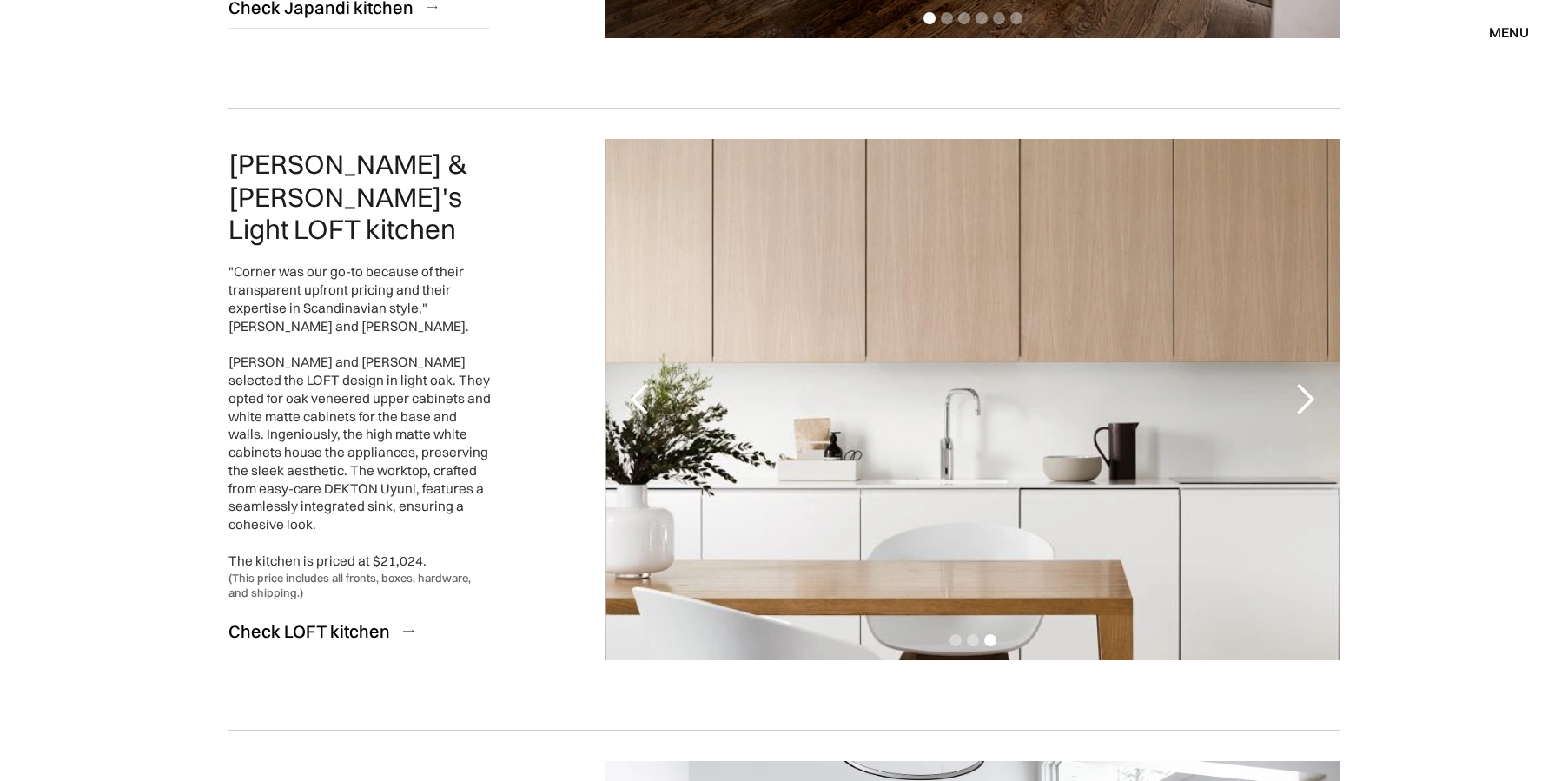
click at [1292, 401] on div "next slide" at bounding box center [1304, 399] width 34 height 35
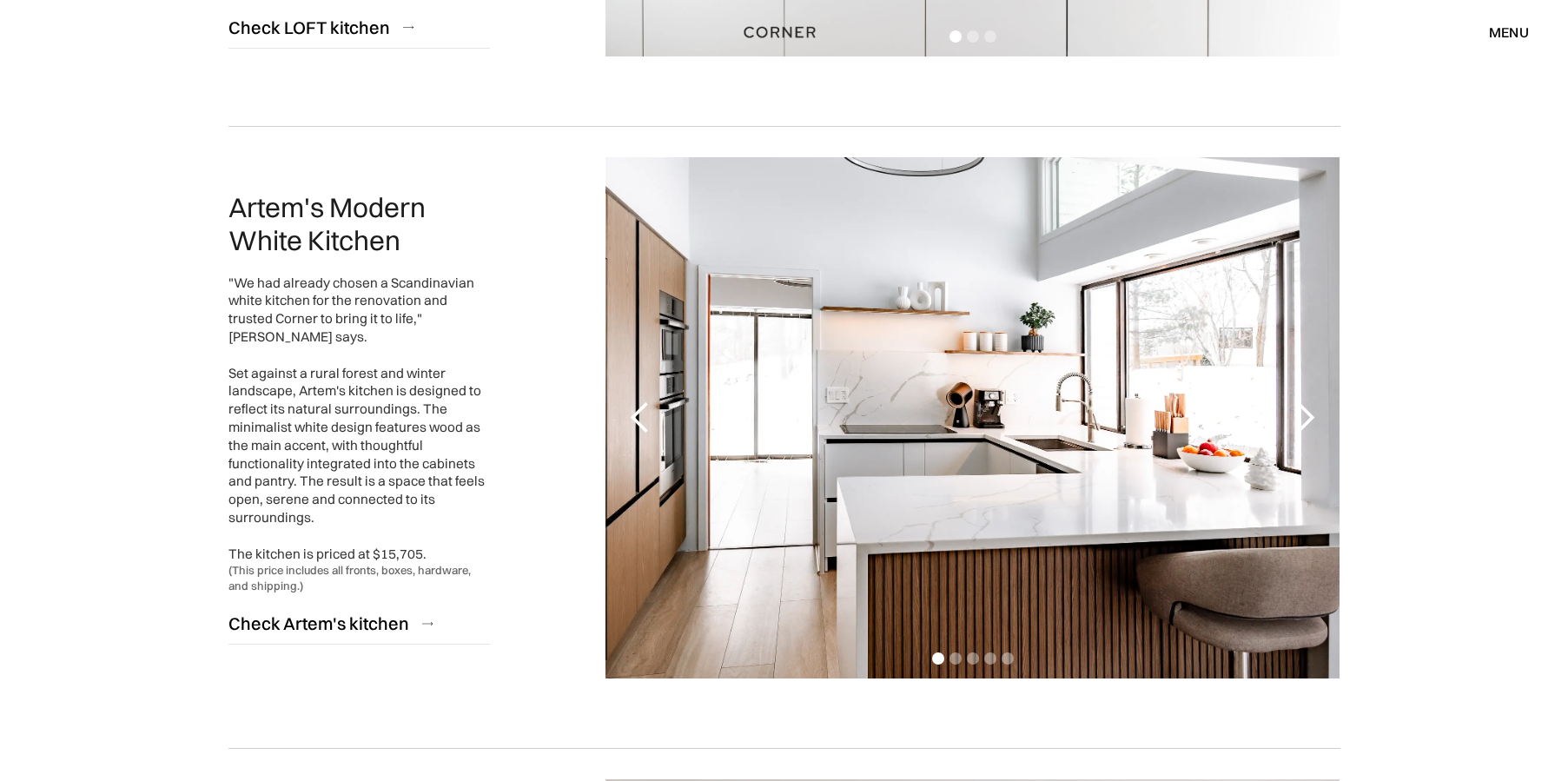
scroll to position [1978, 0]
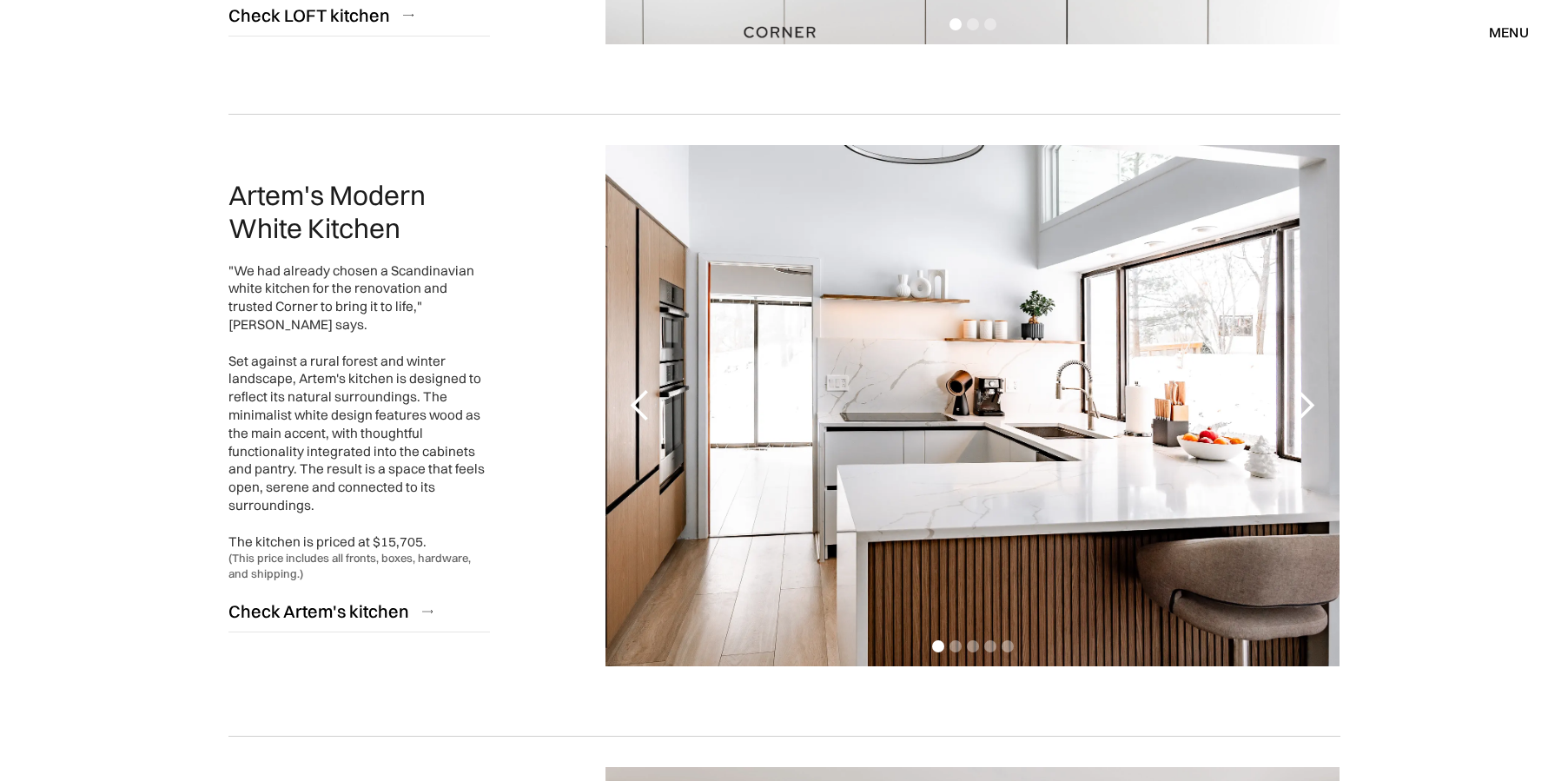
click at [1309, 401] on div "next slide" at bounding box center [1304, 405] width 34 height 35
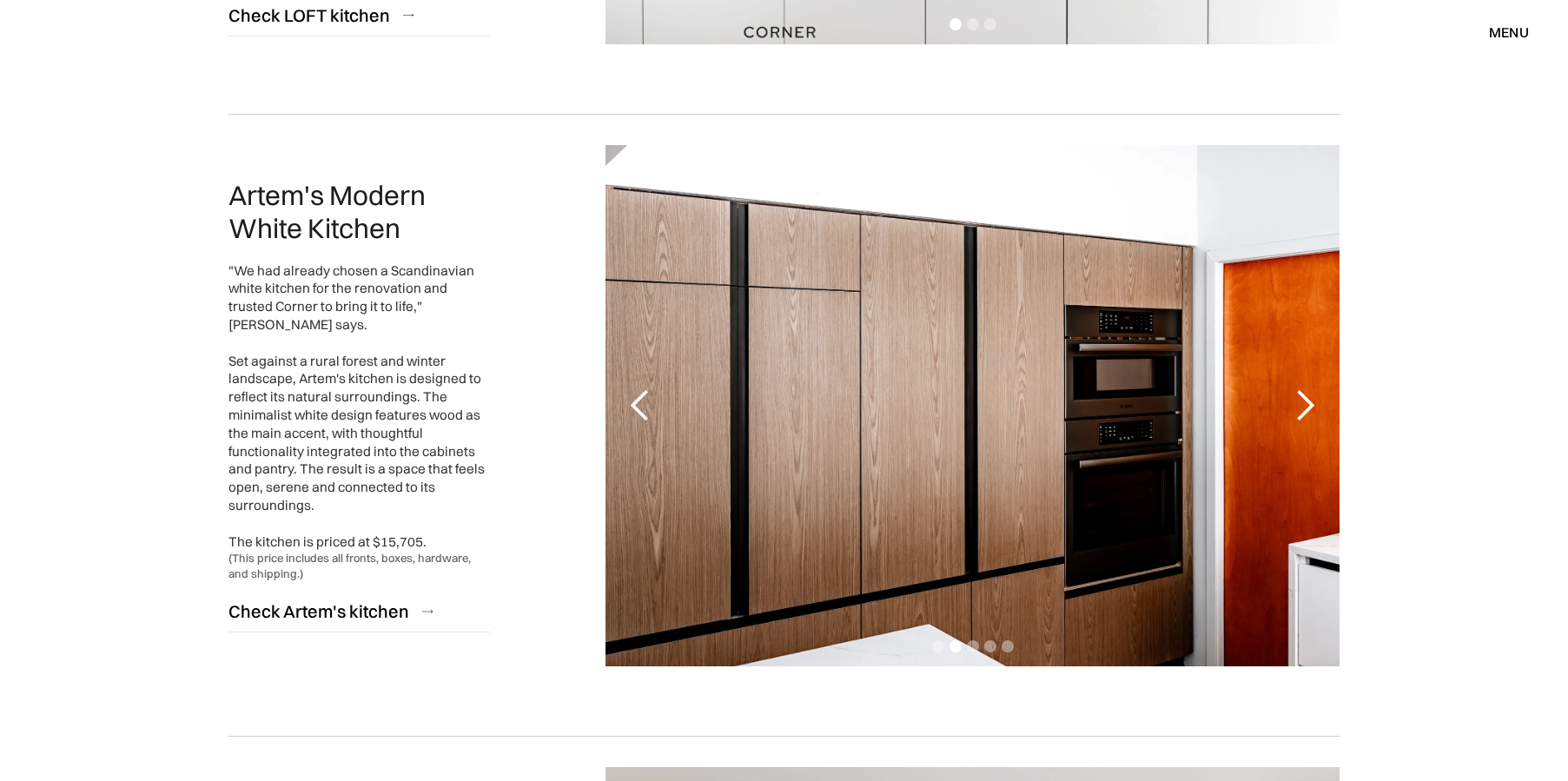
click at [1309, 401] on div "next slide" at bounding box center [1304, 405] width 34 height 35
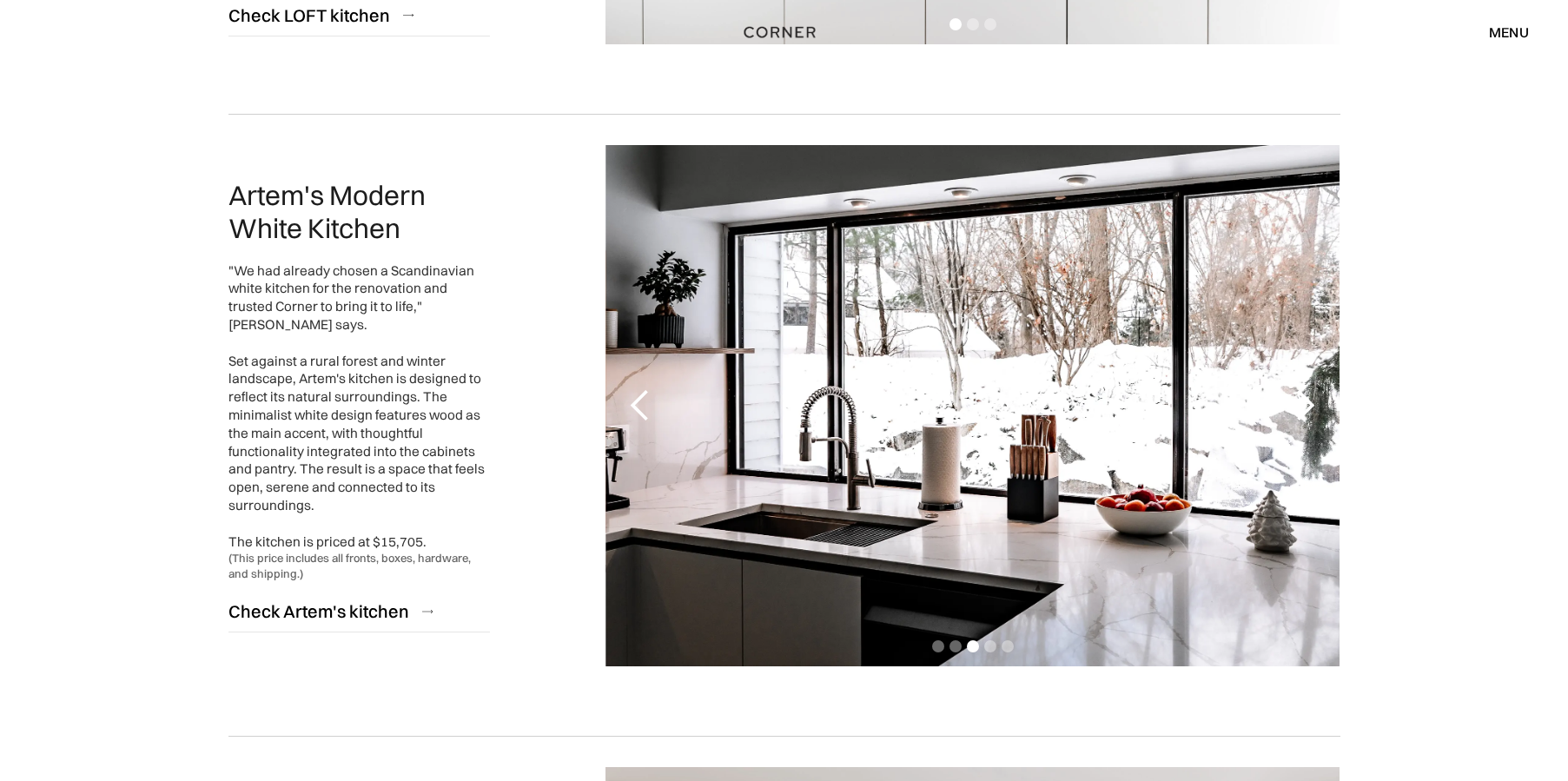
click at [1309, 401] on div "next slide" at bounding box center [1304, 405] width 34 height 35
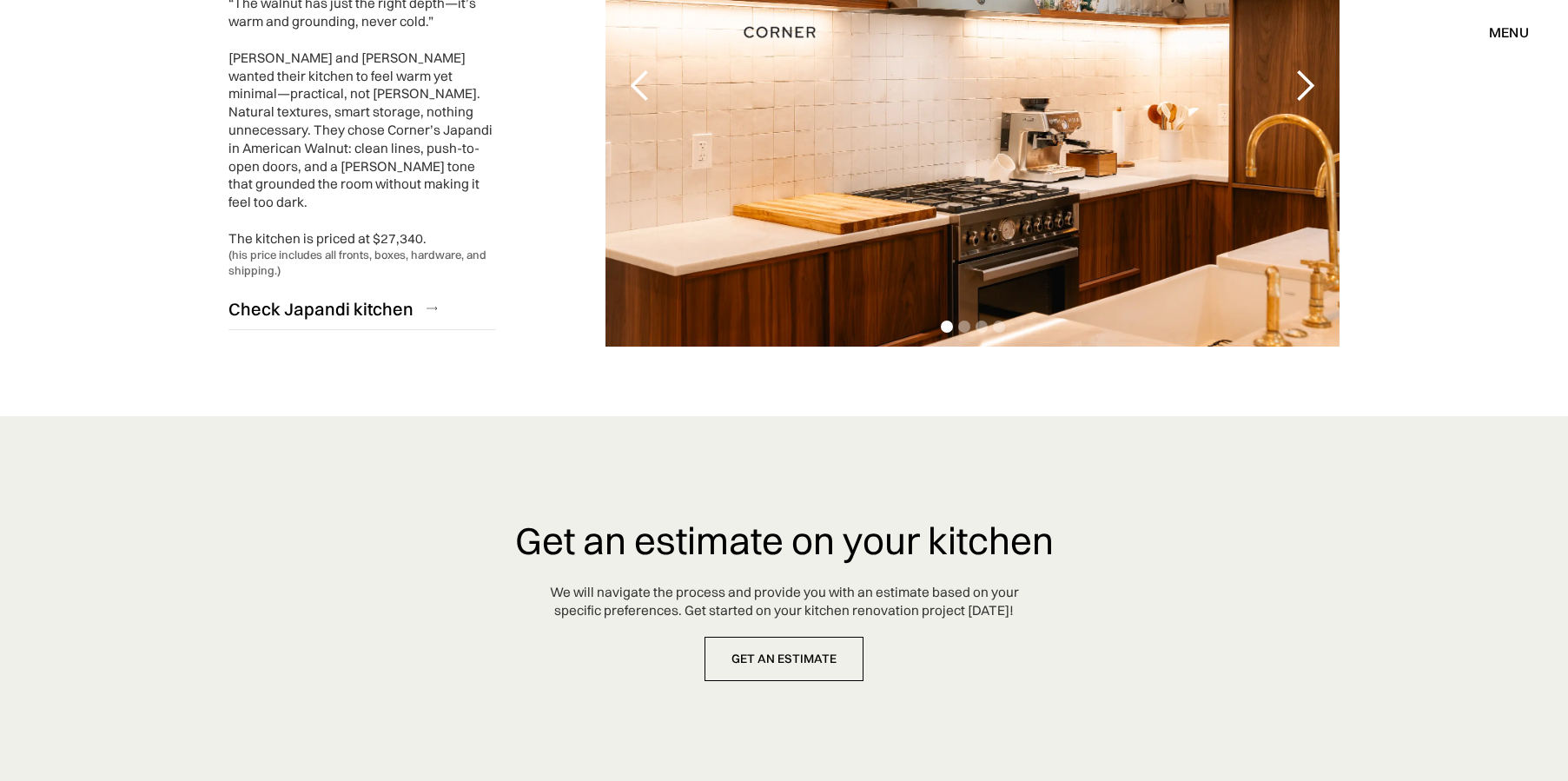
scroll to position [4222, 0]
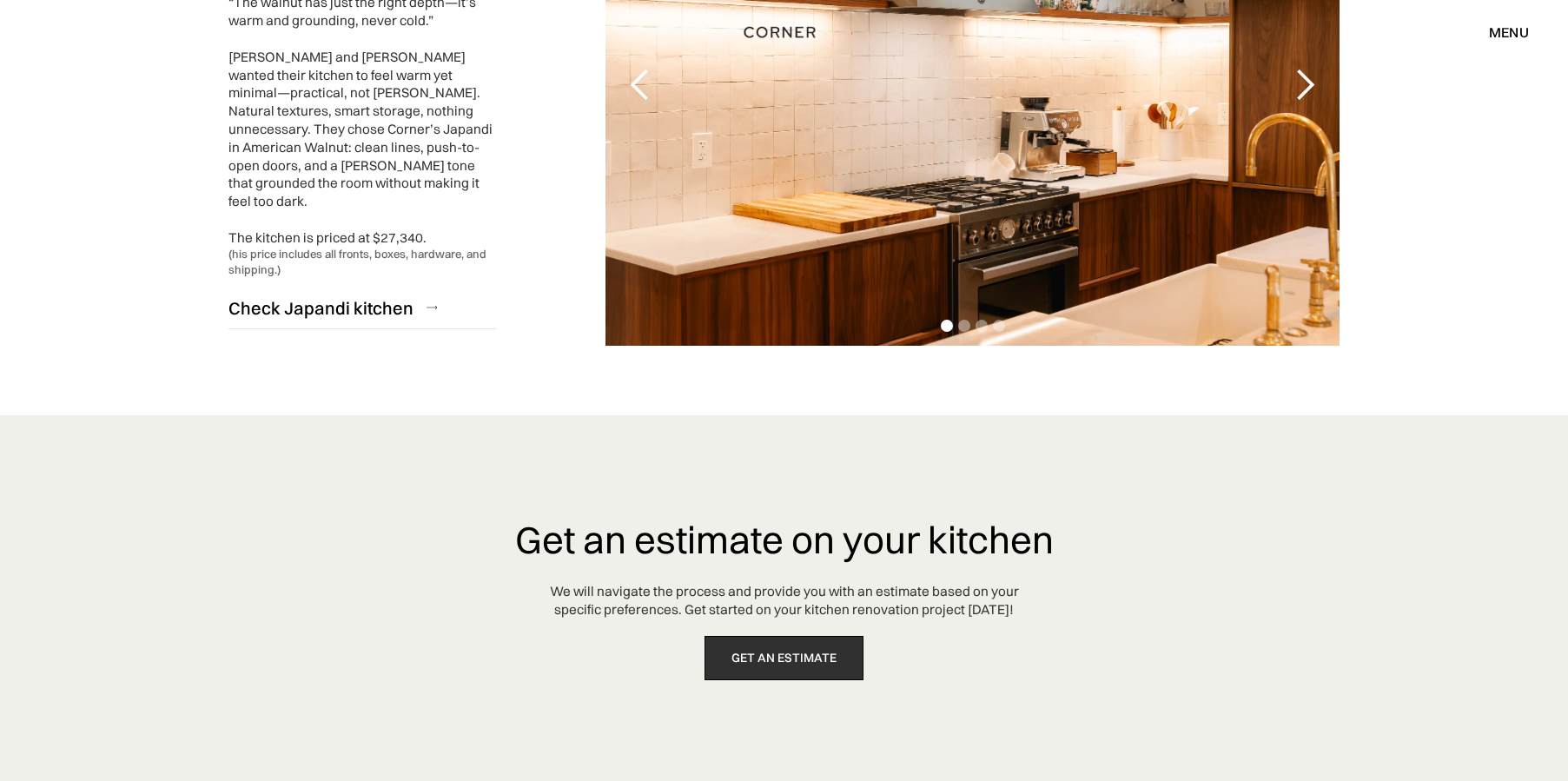
click at [827, 636] on link "get an estimate" at bounding box center [784, 658] width 159 height 44
